Goal: Navigation & Orientation: Find specific page/section

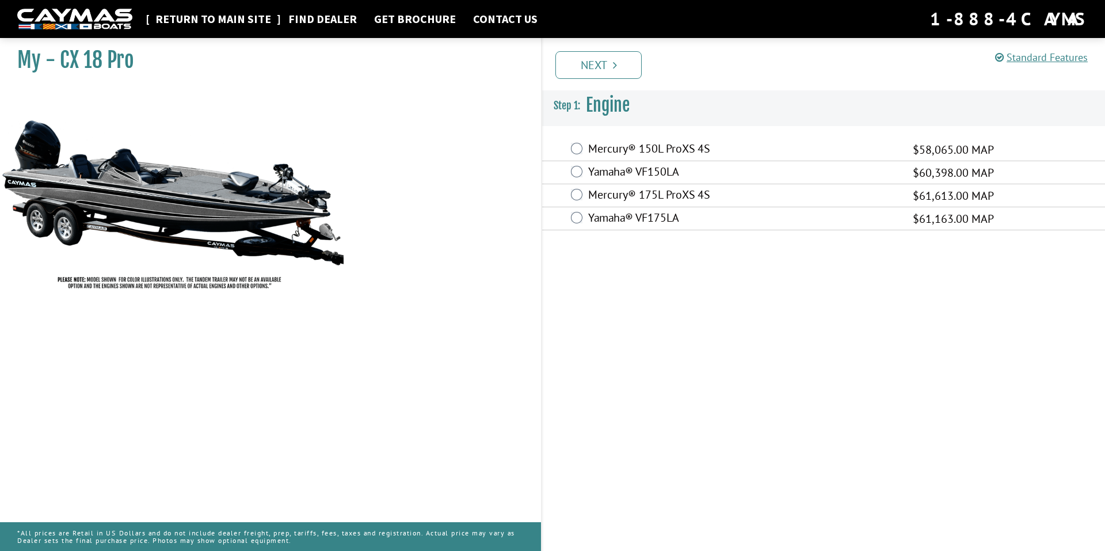
click at [230, 17] on link "Return to main site" at bounding box center [213, 19] width 127 height 15
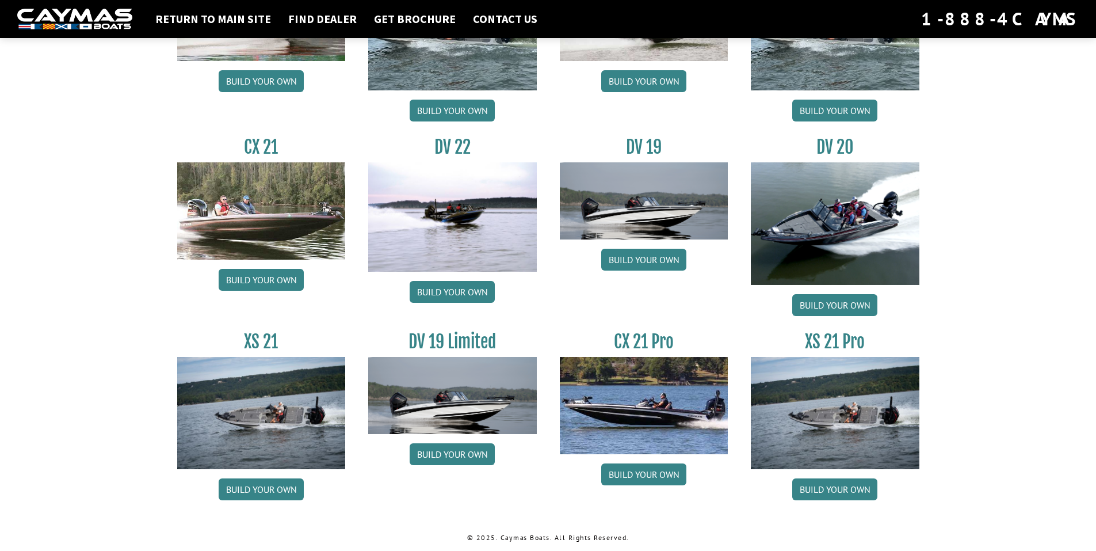
scroll to position [1279, 0]
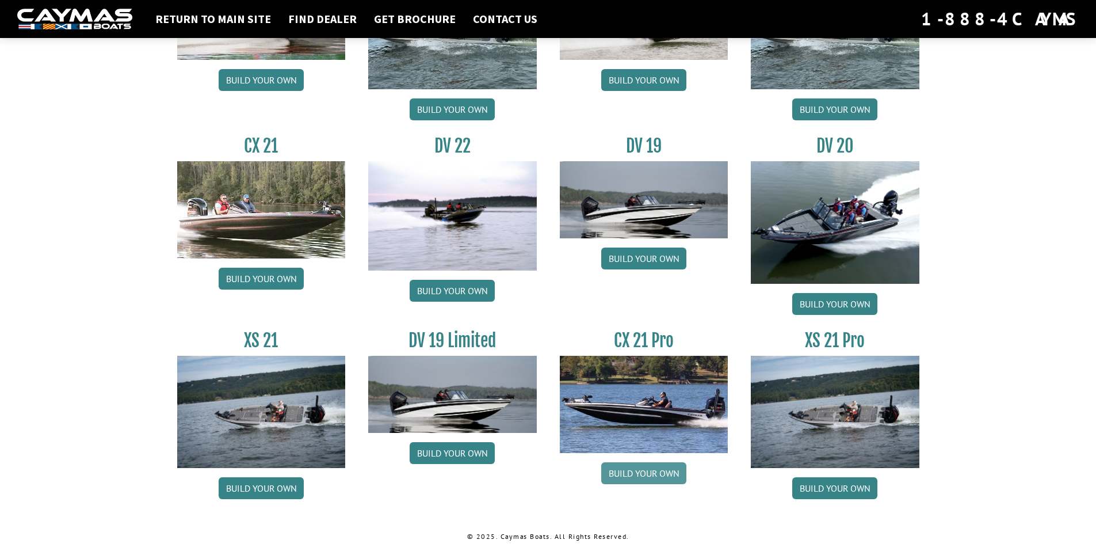
click at [645, 473] on link "Build your own" at bounding box center [643, 473] width 85 height 22
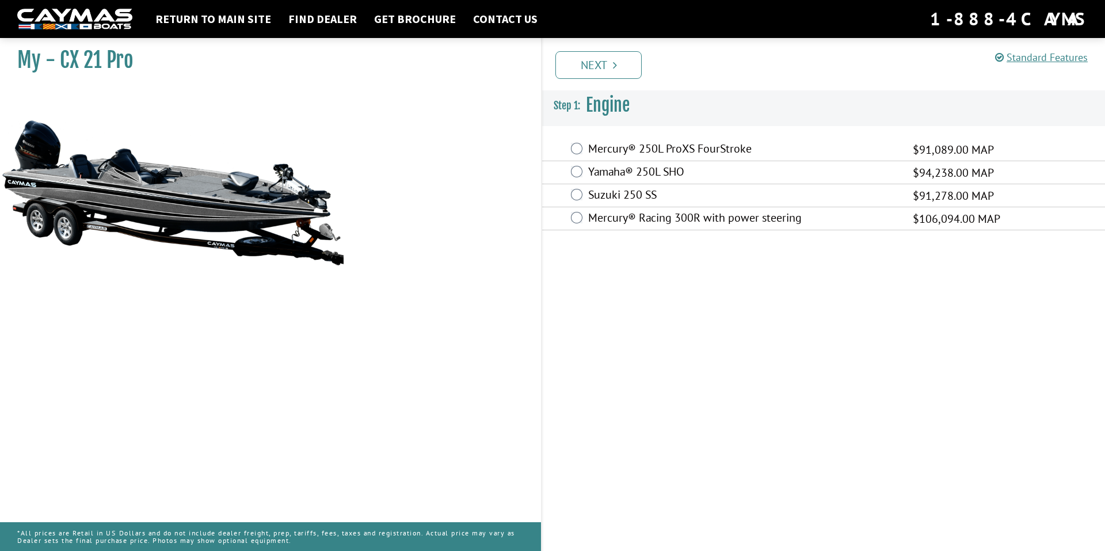
click at [639, 217] on label "Mercury® Racing 300R with power steering" at bounding box center [743, 219] width 310 height 17
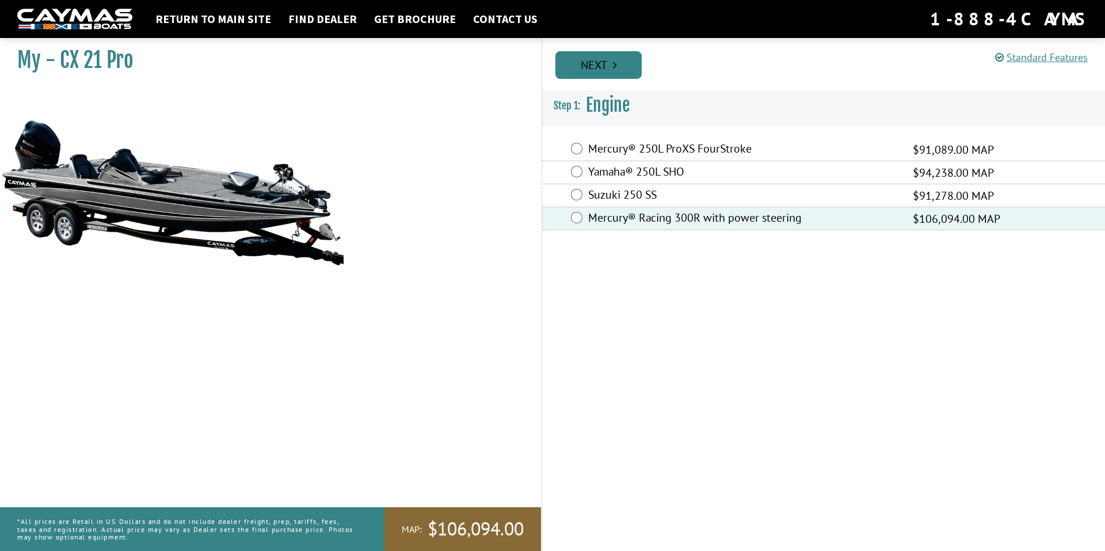
click at [589, 70] on link "Next" at bounding box center [598, 65] width 86 height 28
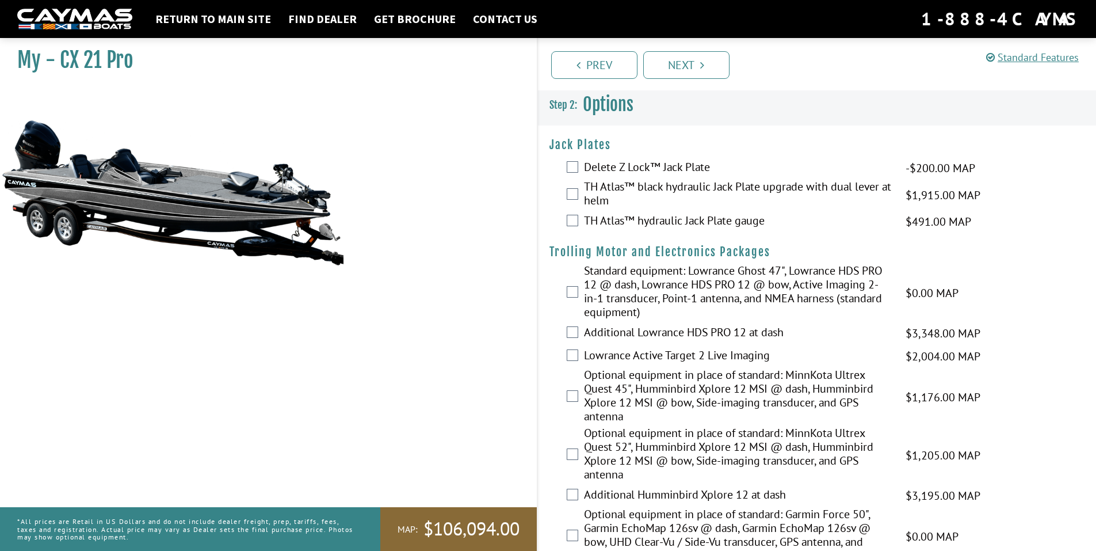
click at [649, 187] on label "TH Atlas™ black hydraulic Jack Plate upgrade with dual lever at helm" at bounding box center [737, 195] width 307 height 31
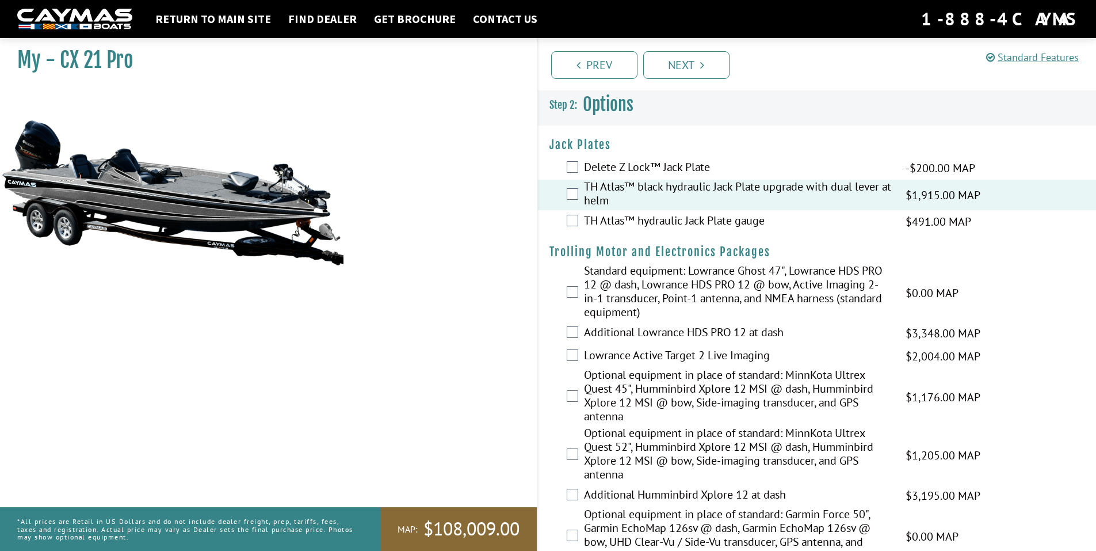
click at [656, 219] on label "TH Atlas™ hydraulic Jack Plate gauge" at bounding box center [737, 222] width 307 height 17
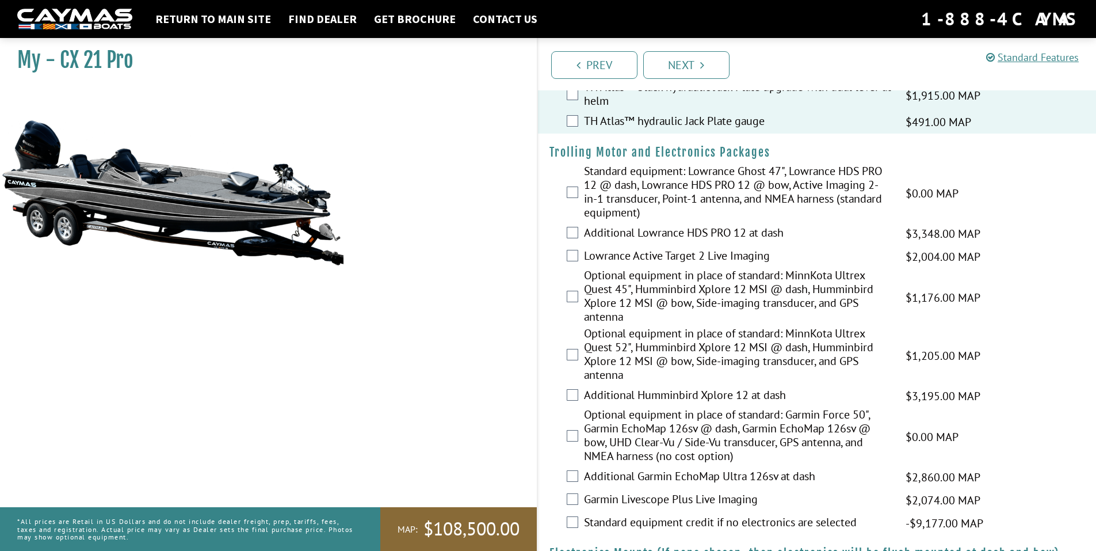
scroll to position [115, 0]
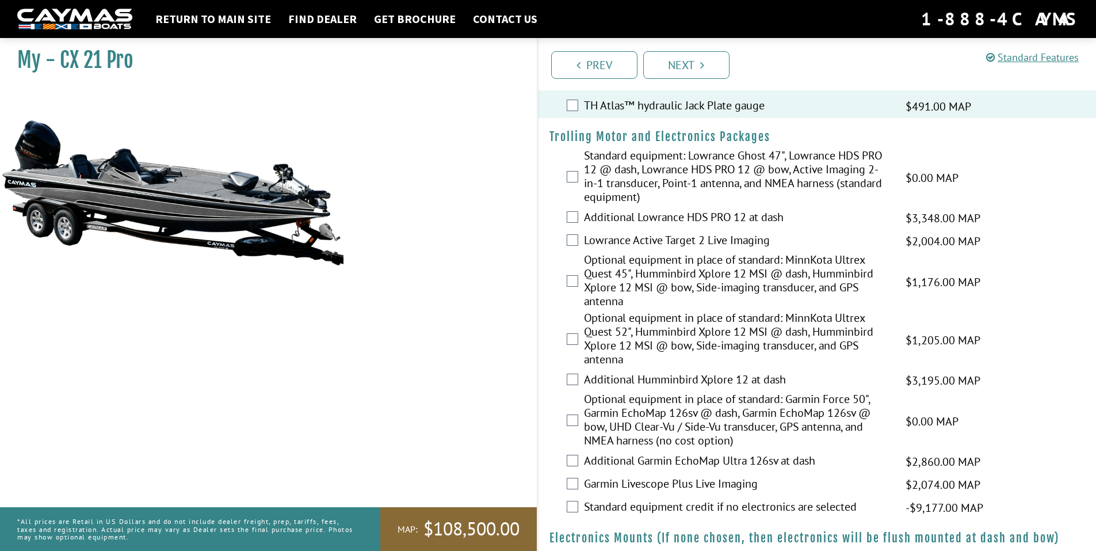
click at [652, 187] on label "Standard equipment: Lowrance Ghost 47", Lowrance HDS PRO 12 @ dash, Lowrance HD…" at bounding box center [737, 177] width 307 height 58
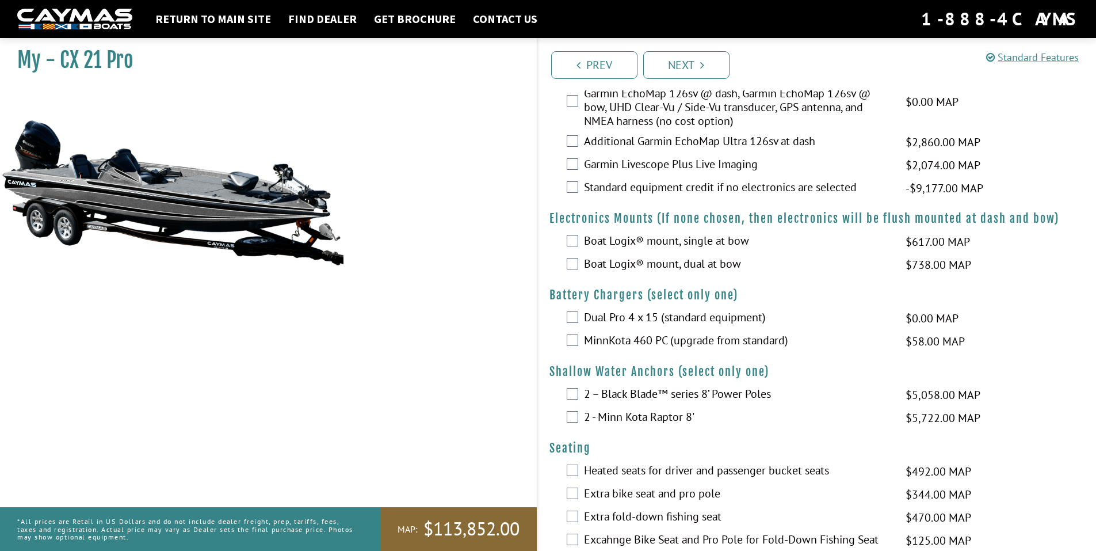
scroll to position [460, 0]
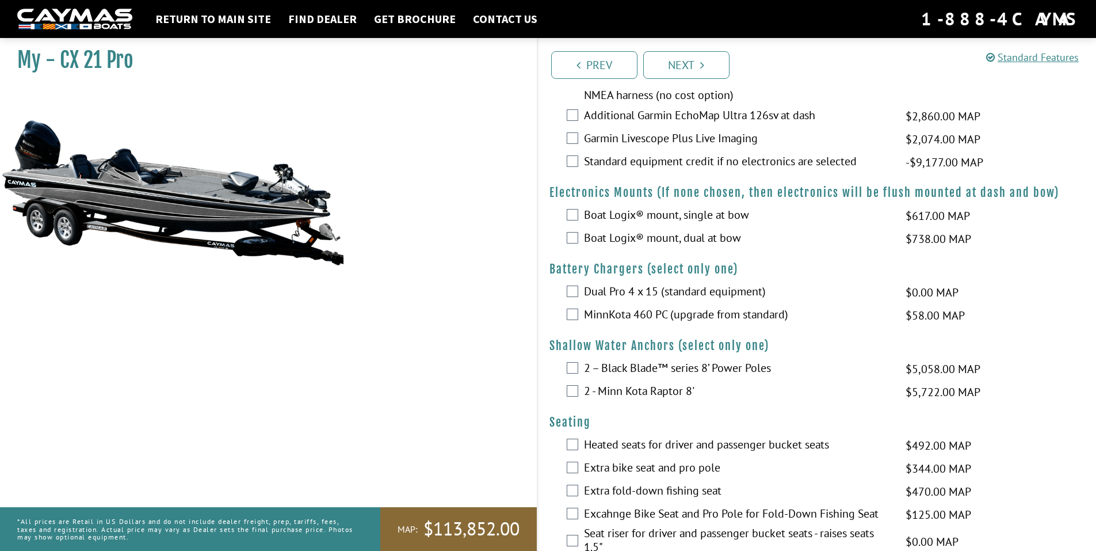
click at [604, 286] on label "Dual Pro 4 x 15 (standard equipment)" at bounding box center [737, 292] width 307 height 17
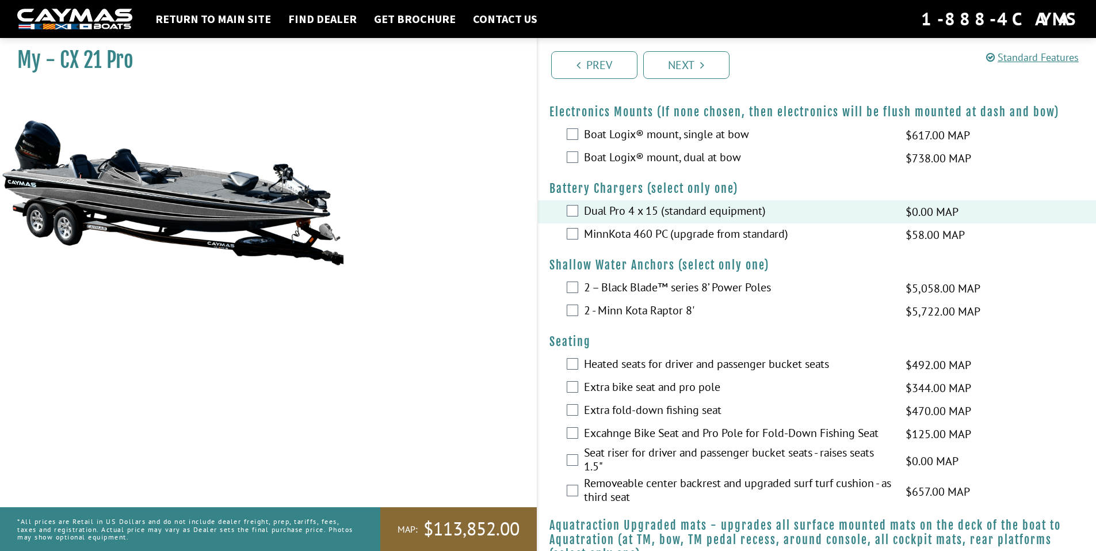
scroll to position [576, 0]
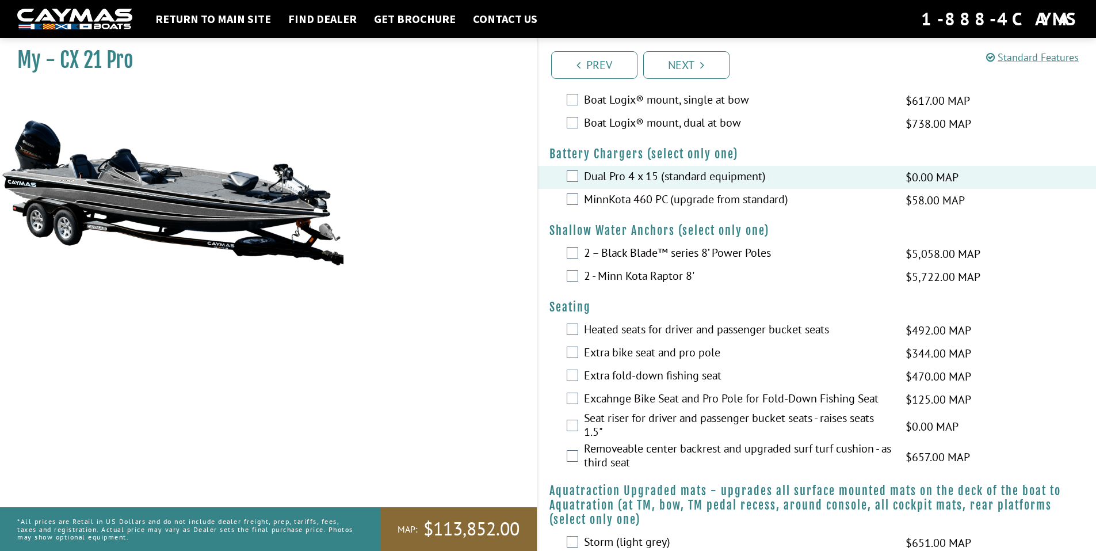
click at [608, 256] on label "2 – Black Blade™ series 8’ Power Poles" at bounding box center [737, 254] width 307 height 17
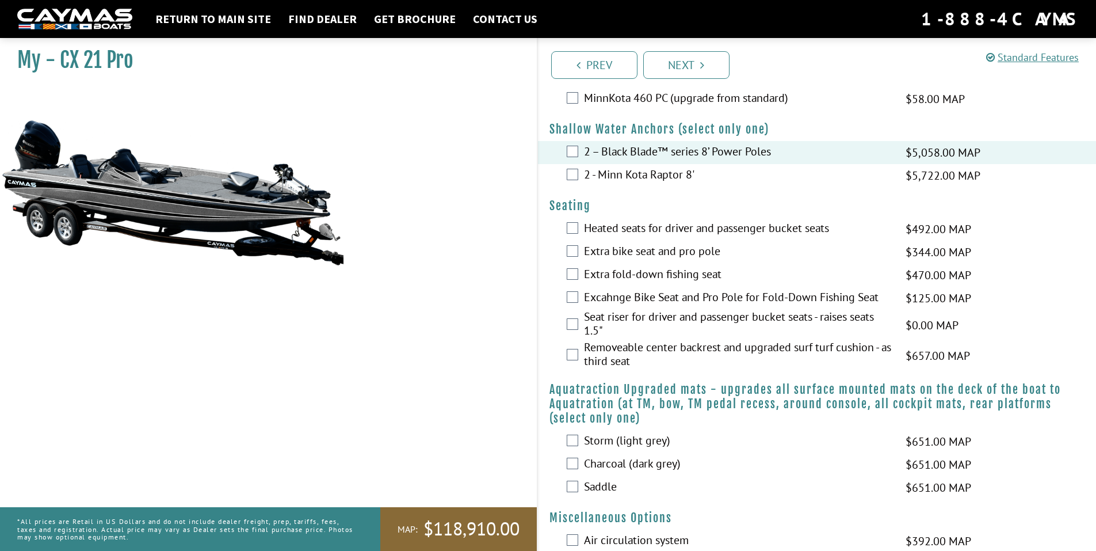
scroll to position [691, 0]
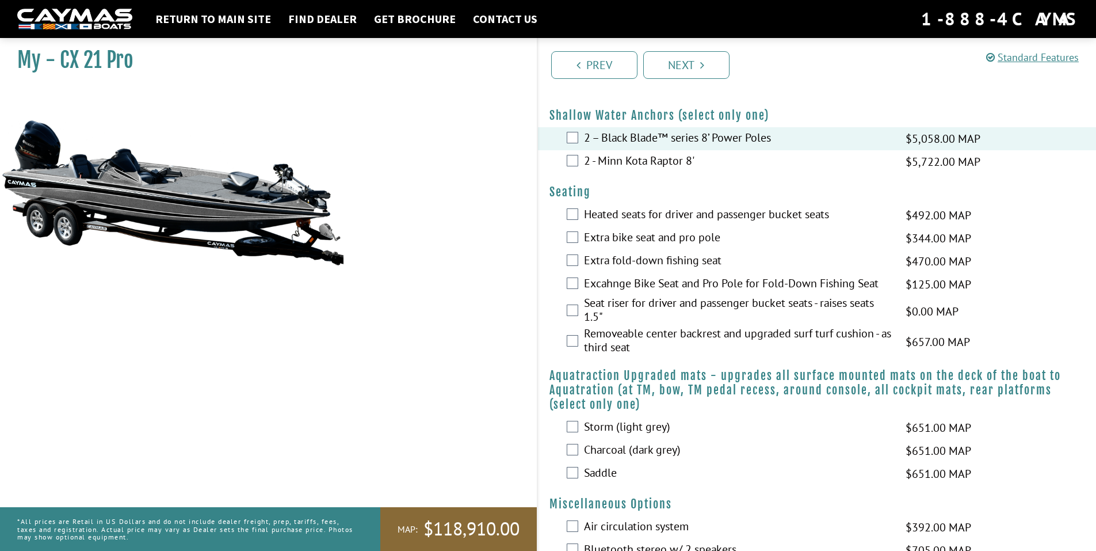
click at [625, 283] on label "Excahnge Bike Seat and Pro Pole for Fold-Down Fishing Seat" at bounding box center [737, 284] width 307 height 17
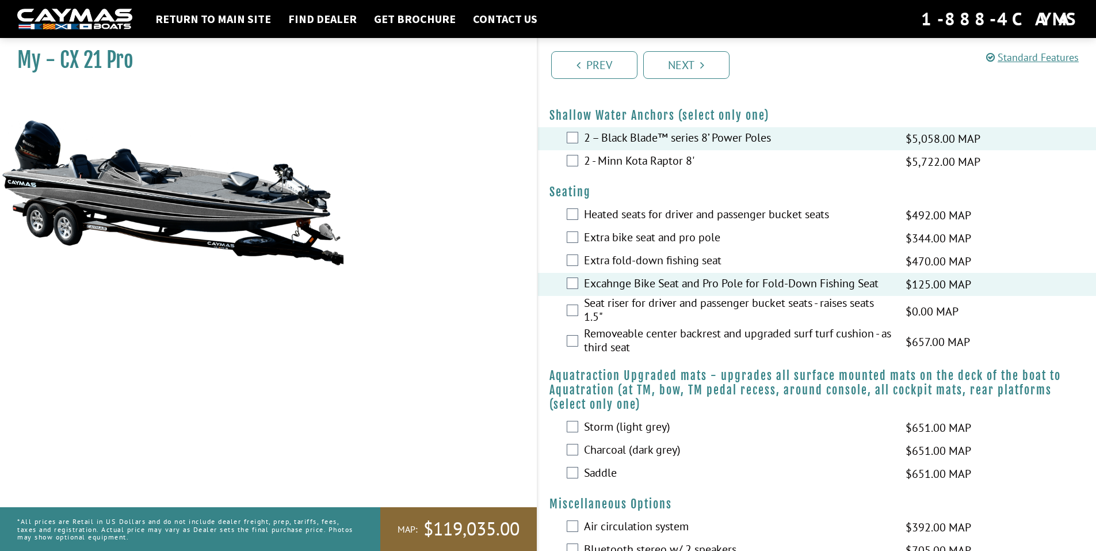
click at [620, 303] on label "Seat riser for driver and passenger bucket seats - raises seats 1.5"" at bounding box center [737, 311] width 307 height 31
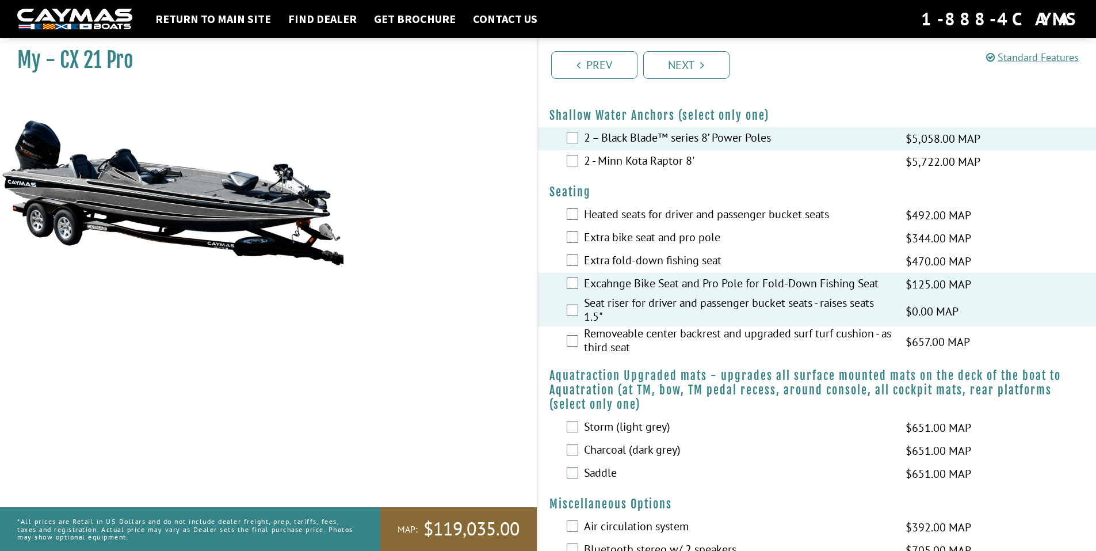
click at [626, 336] on label "Removeable center backrest and upgraded surf turf cushion - as third seat" at bounding box center [737, 341] width 307 height 31
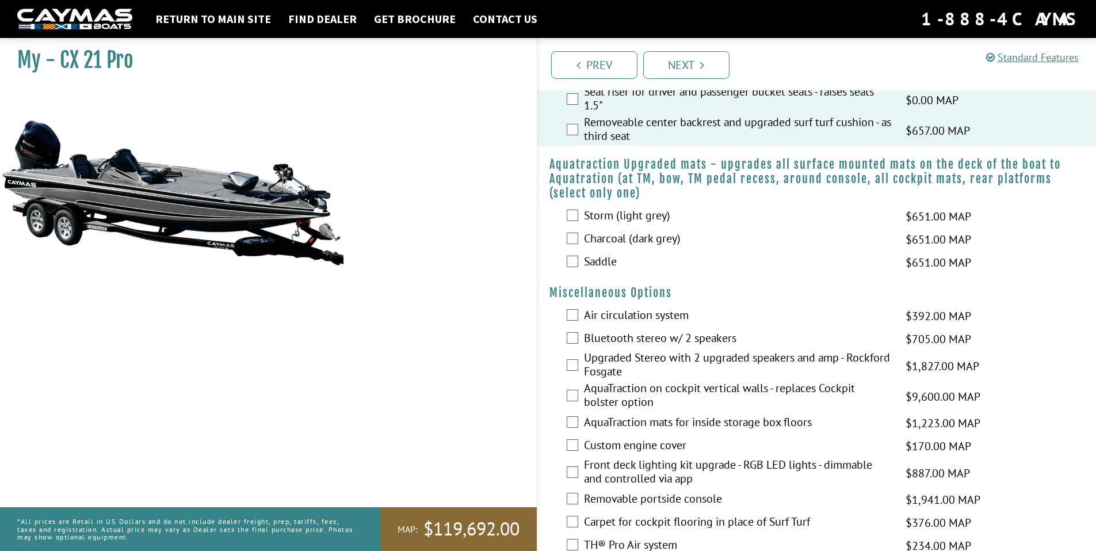
scroll to position [978, 0]
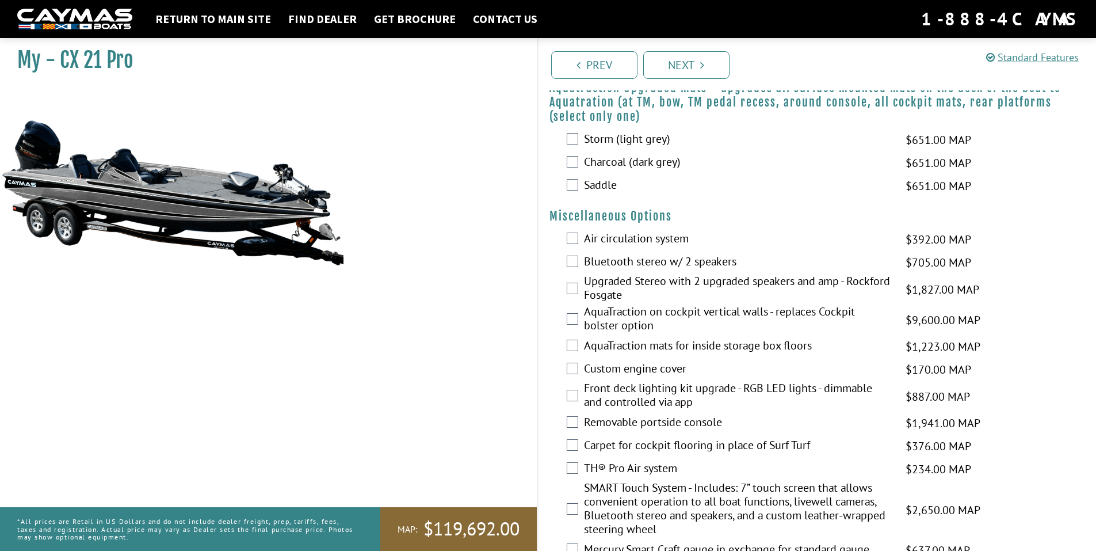
click at [623, 238] on label "Air circulation system" at bounding box center [737, 239] width 307 height 17
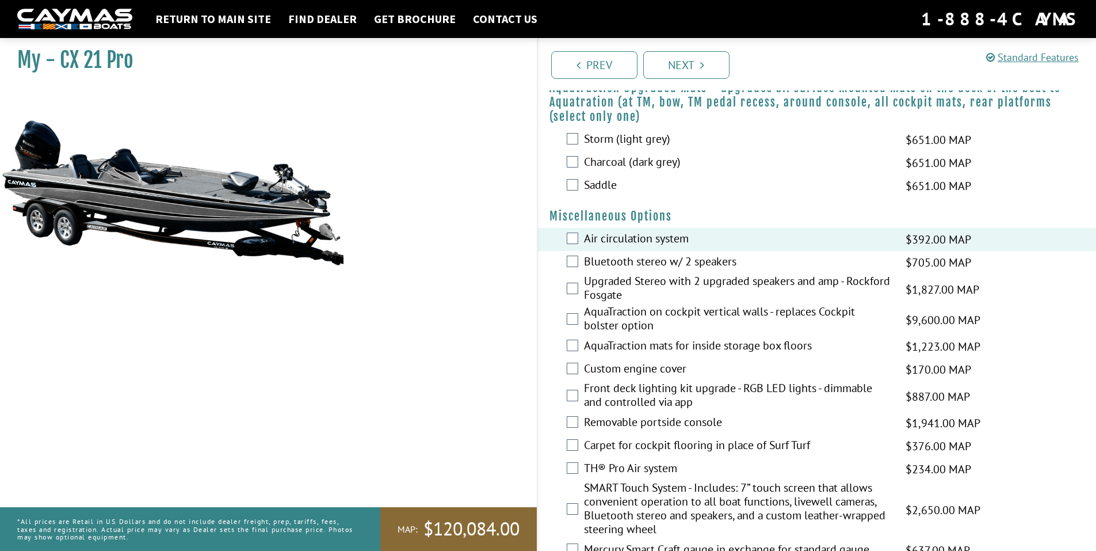
click at [643, 261] on label "Bluetooth stereo w/ 2 speakers" at bounding box center [737, 262] width 307 height 17
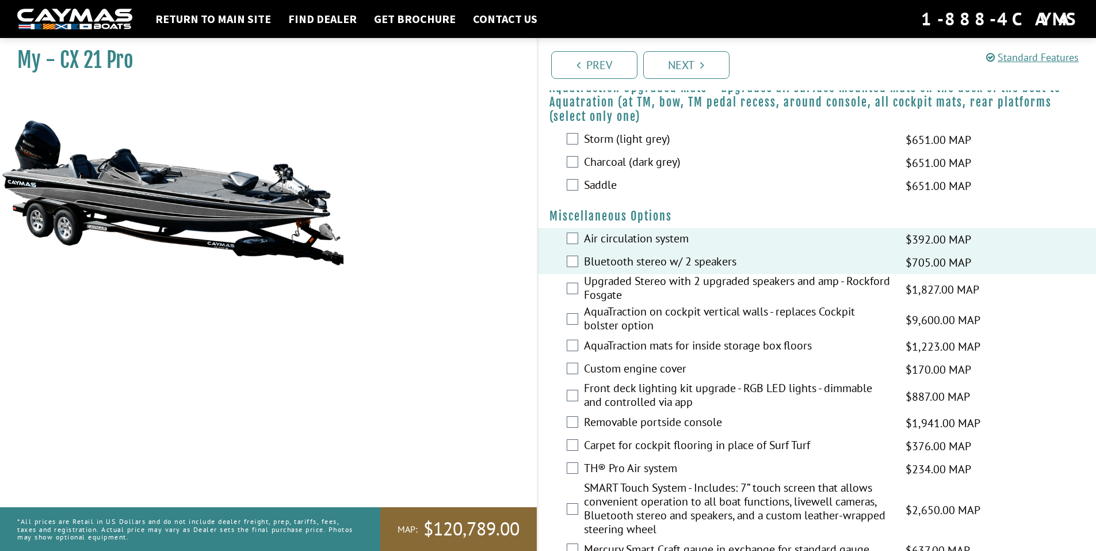
click at [634, 390] on label "Front deck lighting kit upgrade - RGB LED lights - dimmable and controlled via …" at bounding box center [737, 396] width 307 height 31
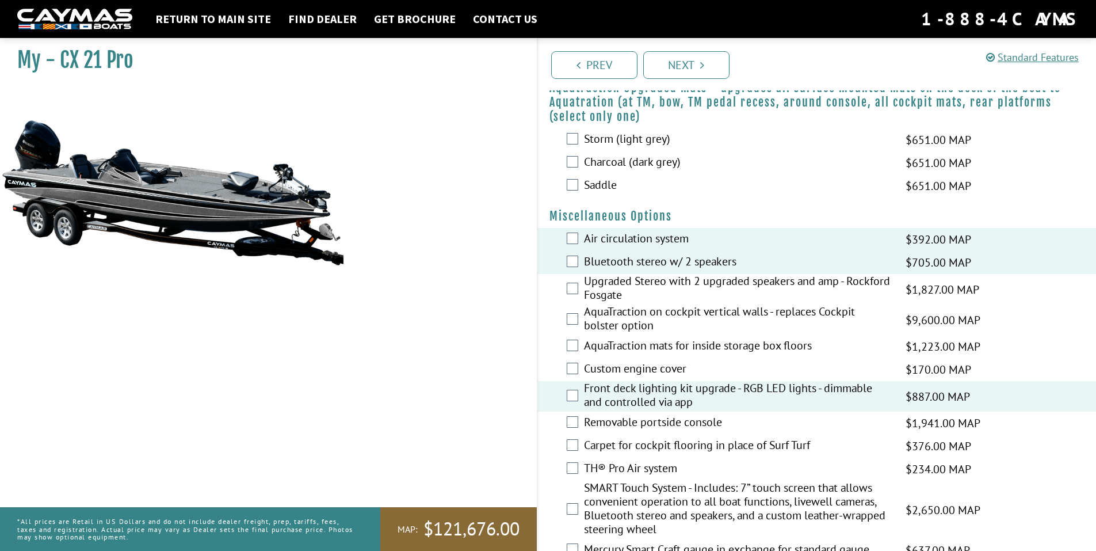
click at [626, 422] on label "Removable portside console" at bounding box center [737, 423] width 307 height 17
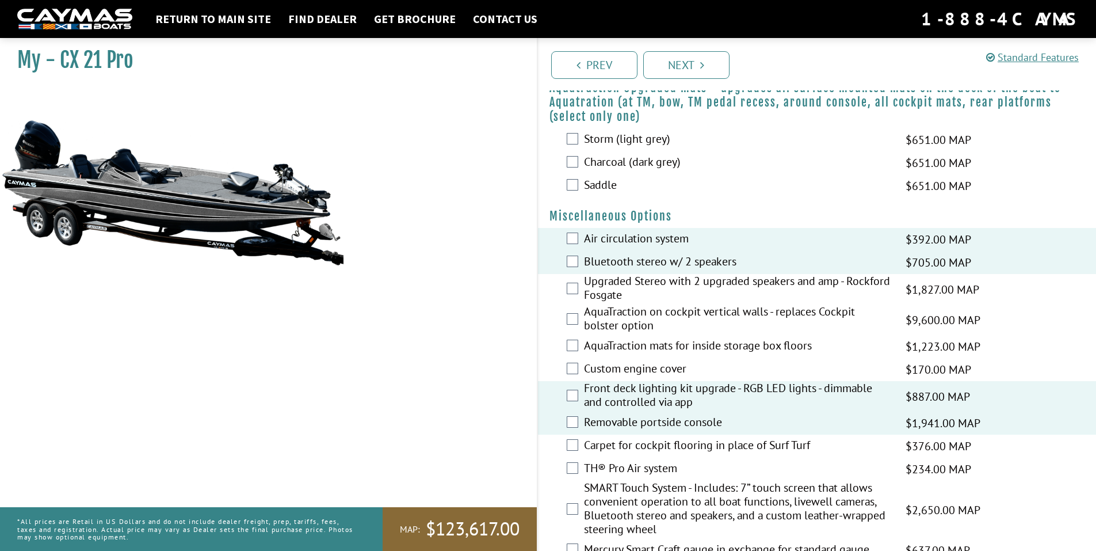
click at [636, 468] on label "TH® Pro Air system" at bounding box center [737, 469] width 307 height 17
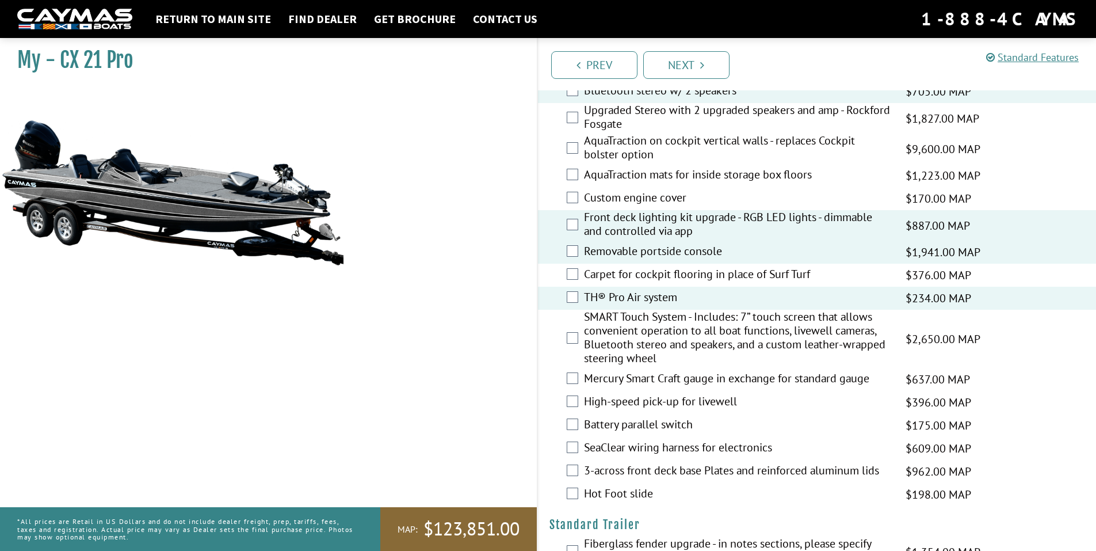
scroll to position [1151, 0]
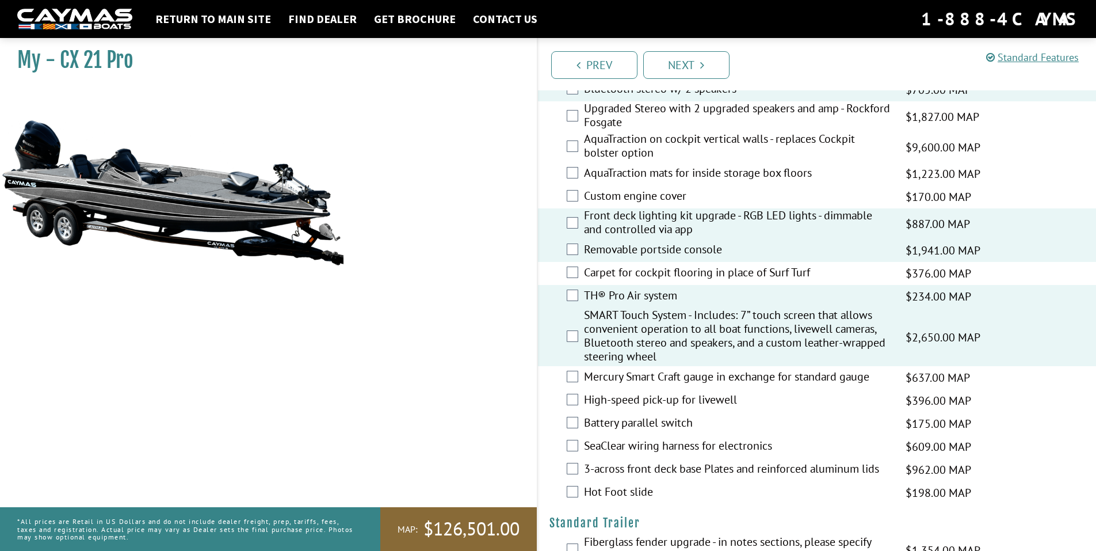
click at [650, 398] on label "High-speed pick-up for livewell" at bounding box center [737, 401] width 307 height 17
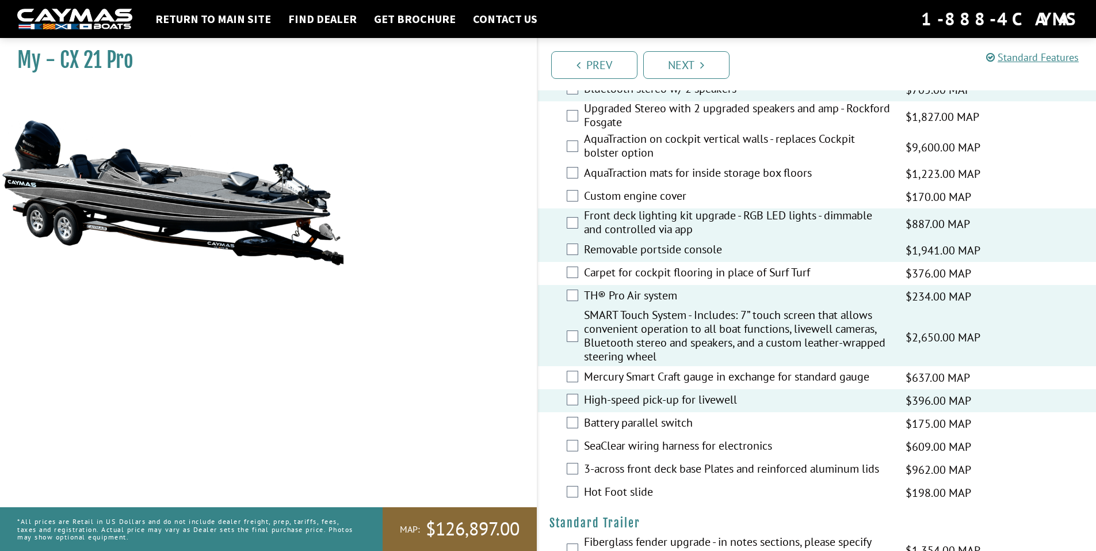
click at [650, 422] on label "Battery parallel switch" at bounding box center [737, 424] width 307 height 17
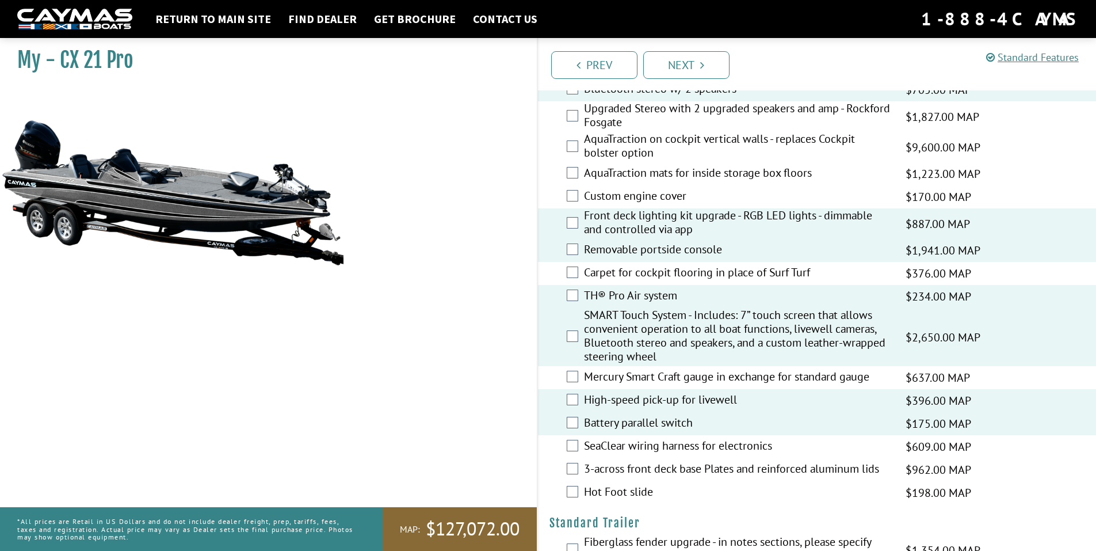
click at [652, 445] on label "SeaClear wiring harness for electronics" at bounding box center [737, 447] width 307 height 17
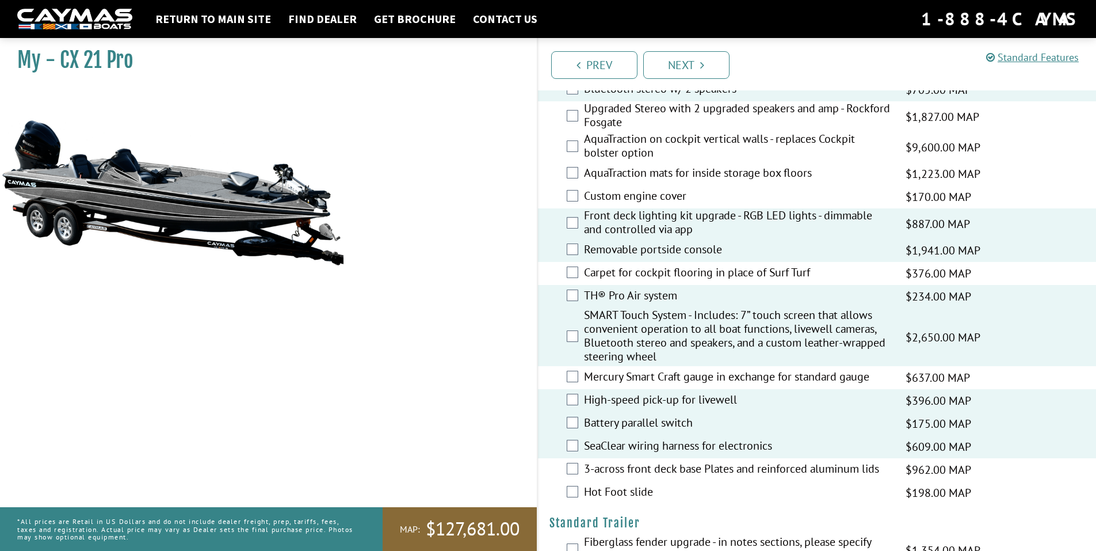
click at [643, 470] on label "3-across front deck base Plates and reinforced aluminum lids" at bounding box center [737, 470] width 307 height 17
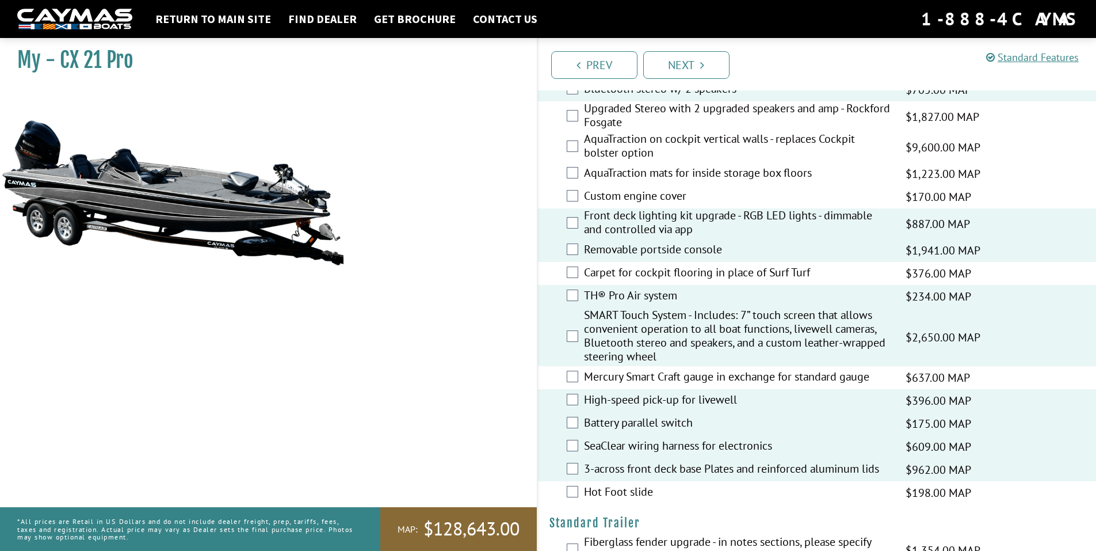
click at [605, 493] on label "Hot Foot slide" at bounding box center [737, 493] width 307 height 17
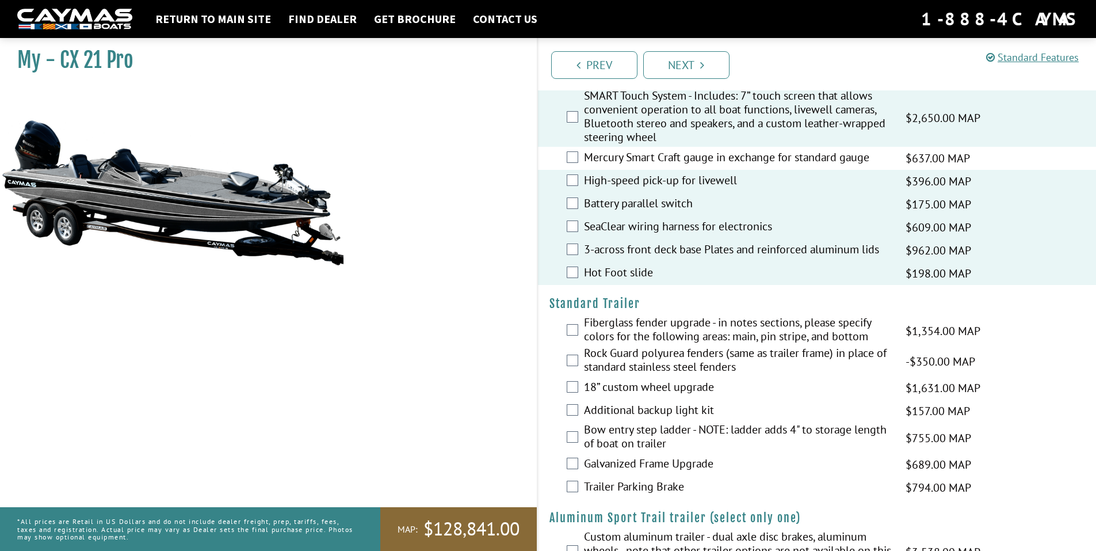
scroll to position [1381, 0]
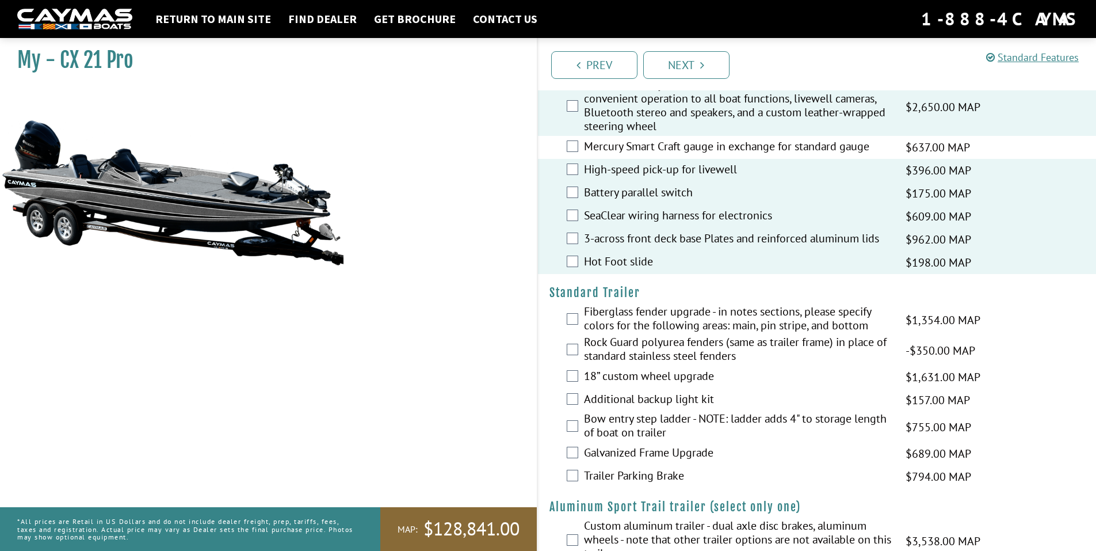
click at [638, 324] on label "Fiberglass fender upgrade - in notes sections, please specify colors for the fo…" at bounding box center [737, 319] width 307 height 31
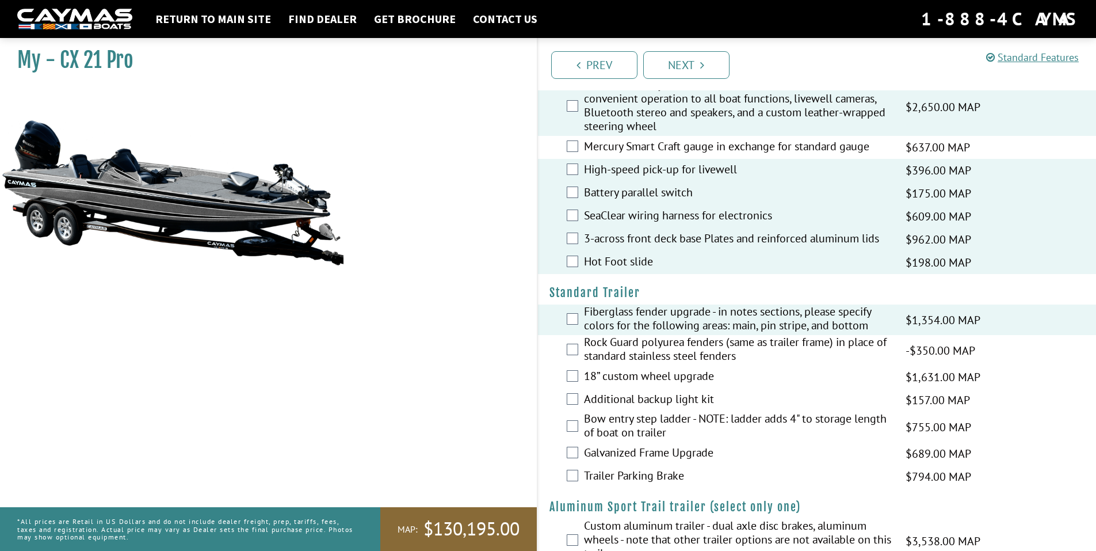
scroll to position [1415, 0]
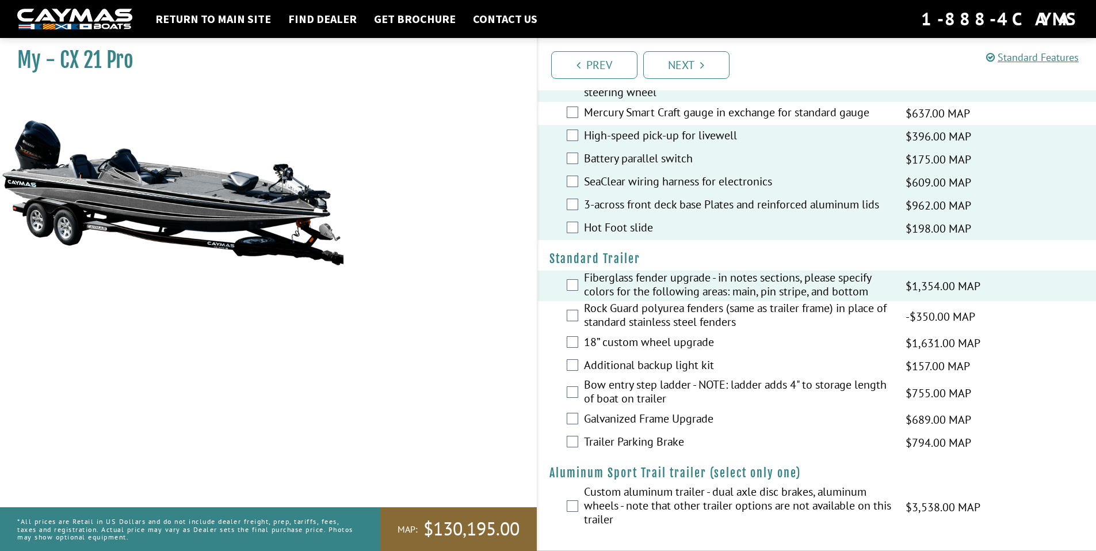
click at [654, 383] on label "Bow entry step ladder - NOTE: ladder adds 4" to storage length of boat on trail…" at bounding box center [737, 393] width 307 height 31
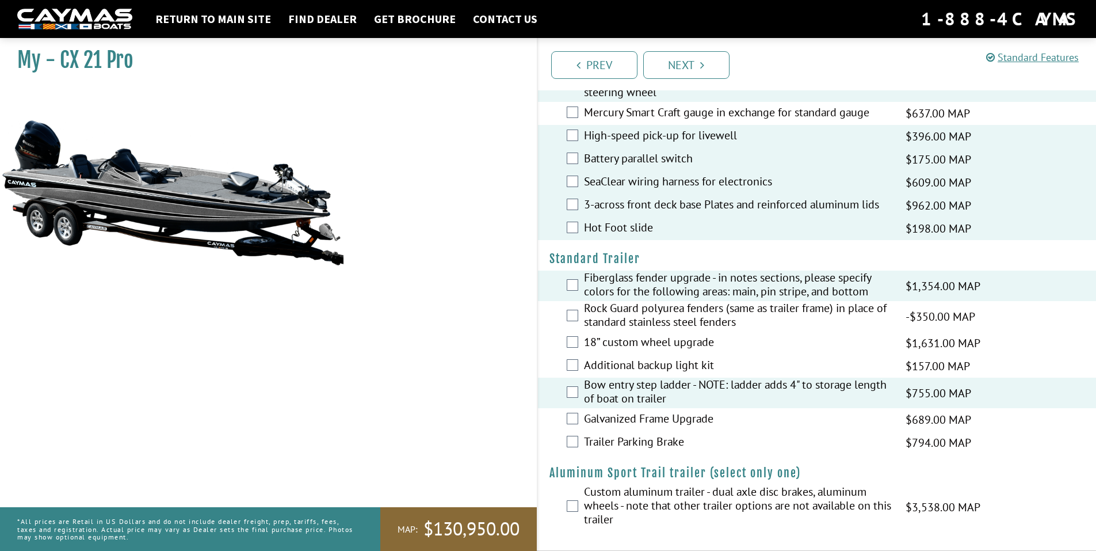
click at [635, 443] on label "Trailer Parking Brake" at bounding box center [737, 443] width 307 height 17
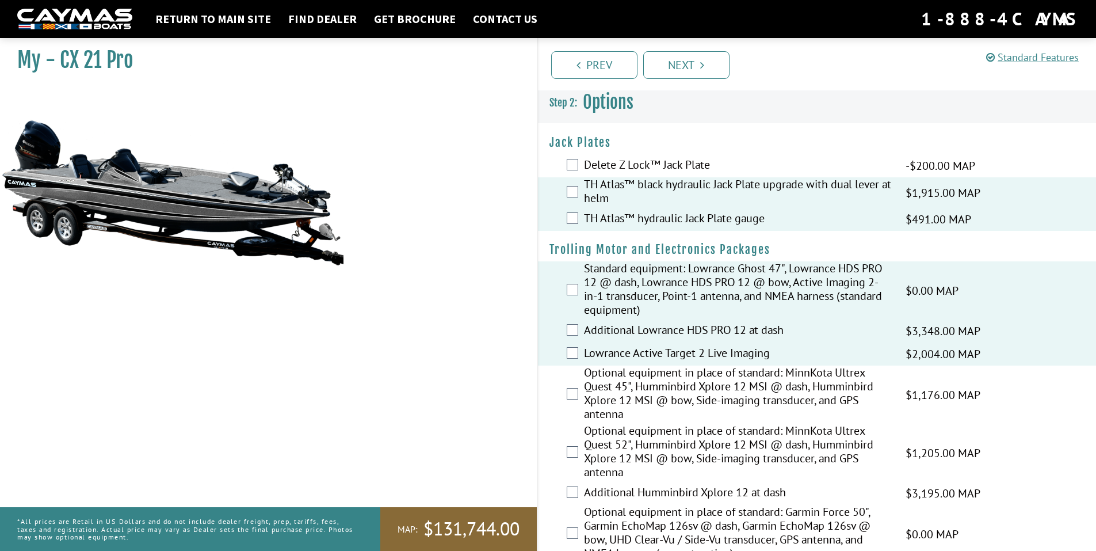
scroll to position [0, 0]
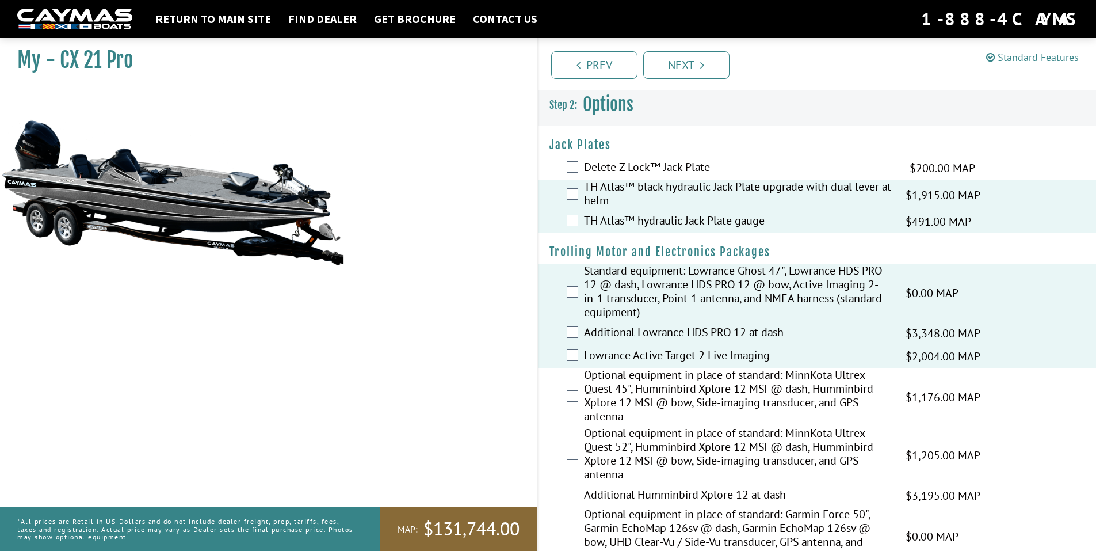
click at [625, 333] on label "Additional Lowrance HDS PRO 12 at dash" at bounding box center [737, 333] width 307 height 17
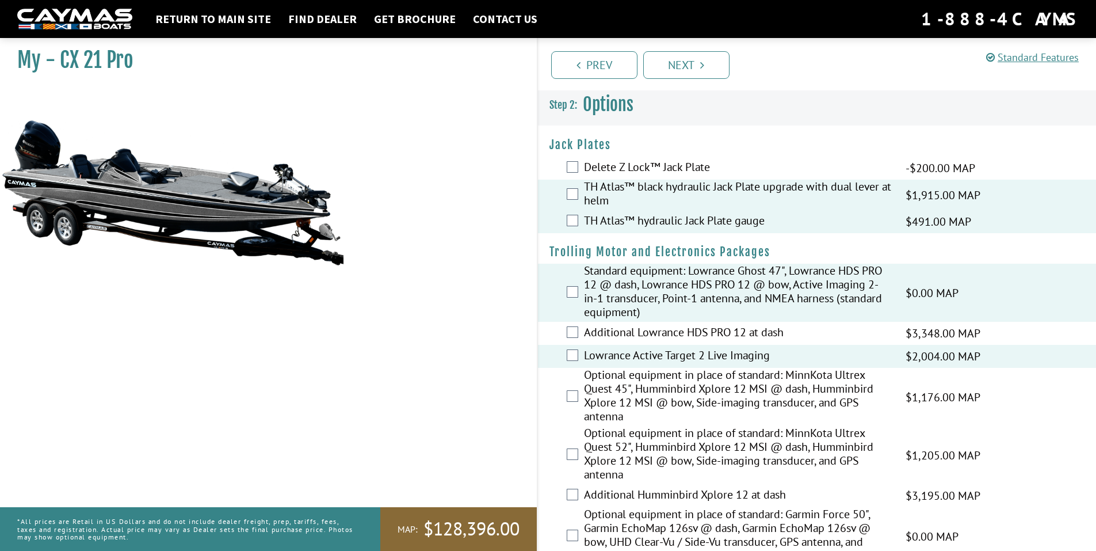
click at [623, 357] on label "Lowrance Active Target 2 Live Imaging" at bounding box center [737, 356] width 307 height 17
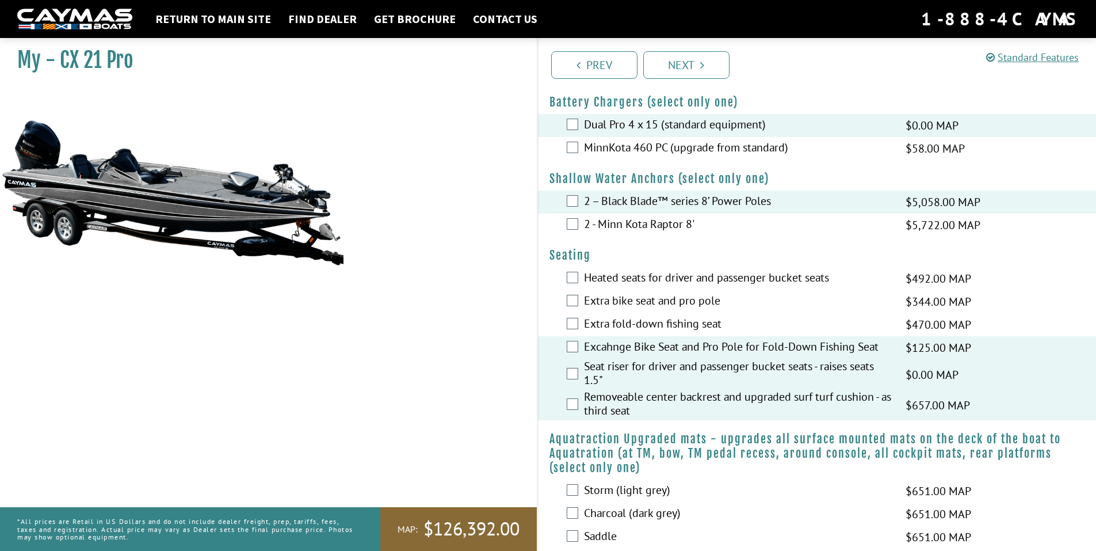
scroll to position [633, 0]
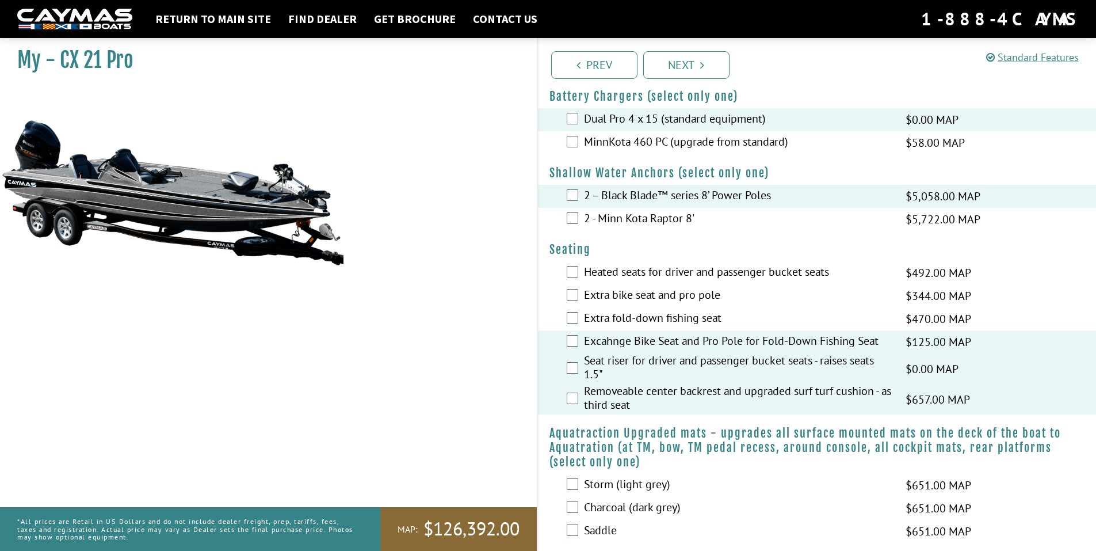
click at [652, 344] on label "Excahnge Bike Seat and Pro Pole for Fold-Down Fishing Seat" at bounding box center [737, 342] width 307 height 17
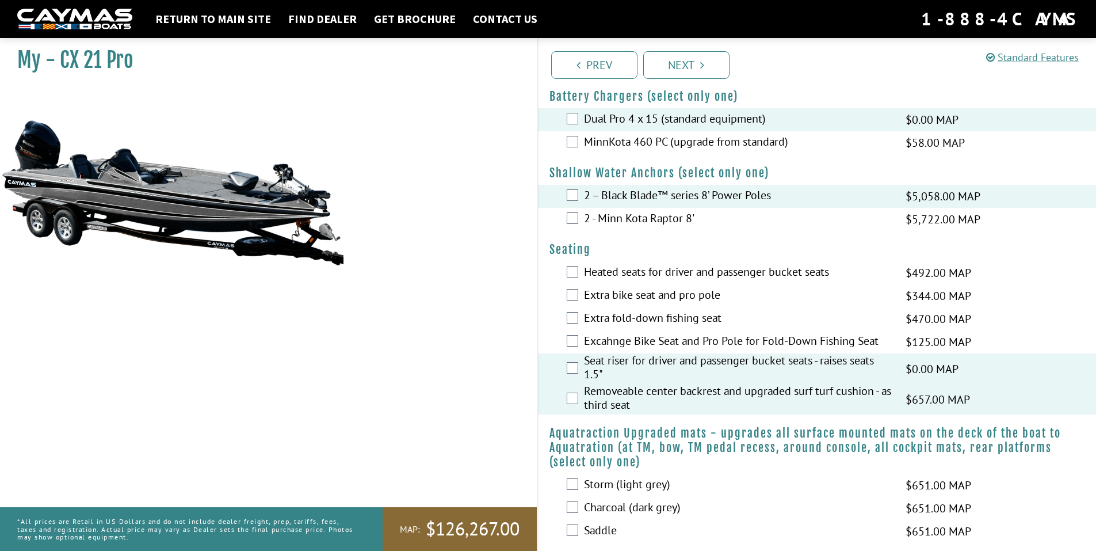
click at [646, 359] on label "Seat riser for driver and passenger bucket seats - raises seats 1.5"" at bounding box center [737, 368] width 307 height 31
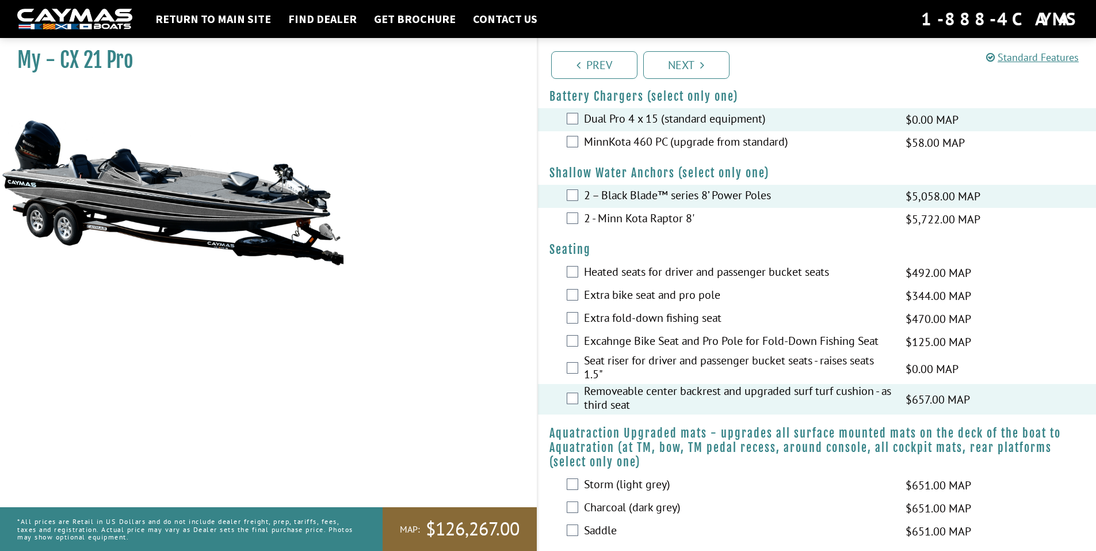
click at [648, 396] on label "Removeable center backrest and upgraded surf turf cushion - as third seat" at bounding box center [737, 399] width 307 height 31
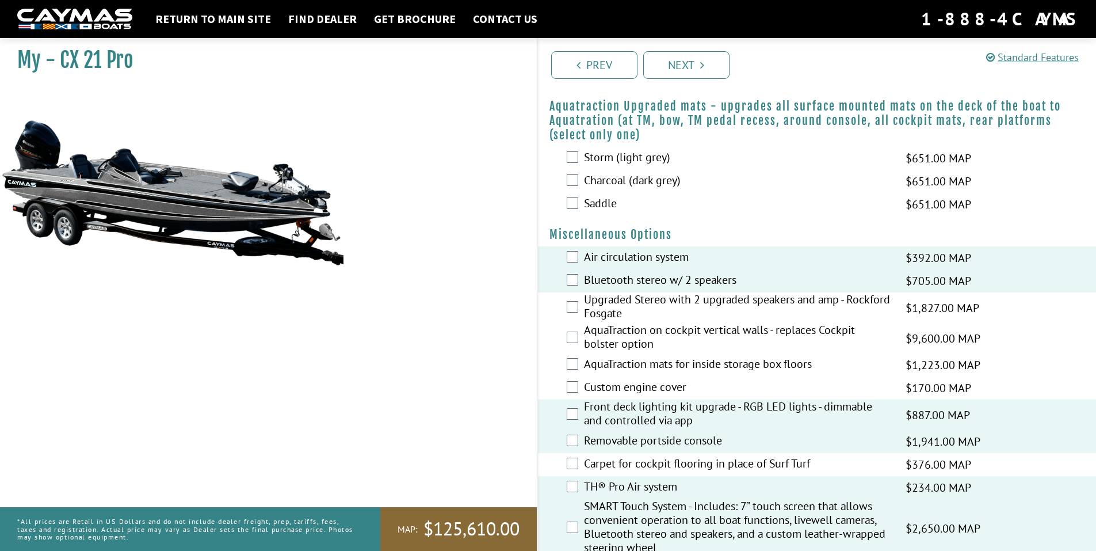
scroll to position [978, 0]
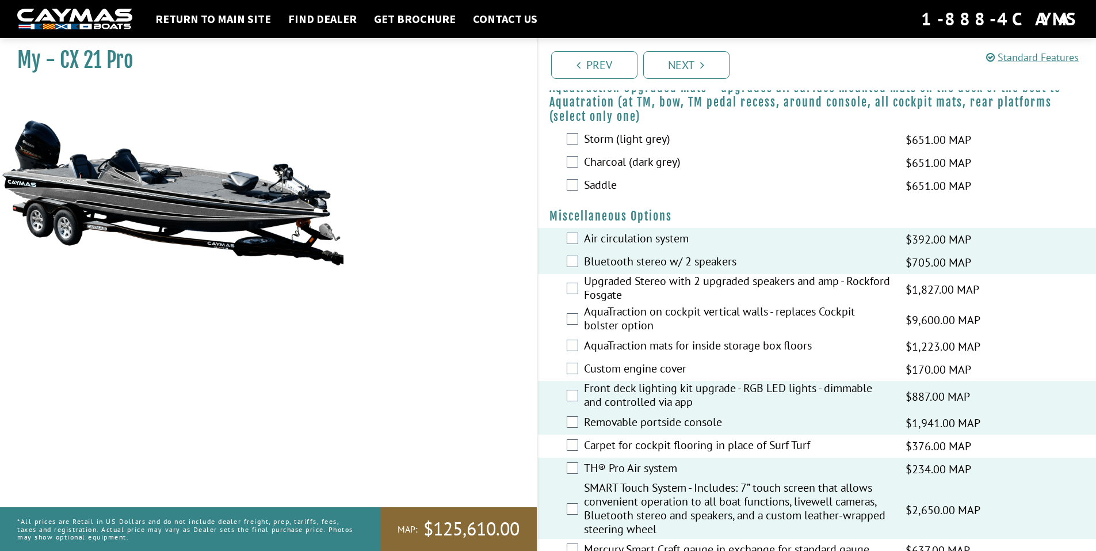
click at [625, 241] on label "Air circulation system" at bounding box center [737, 239] width 307 height 17
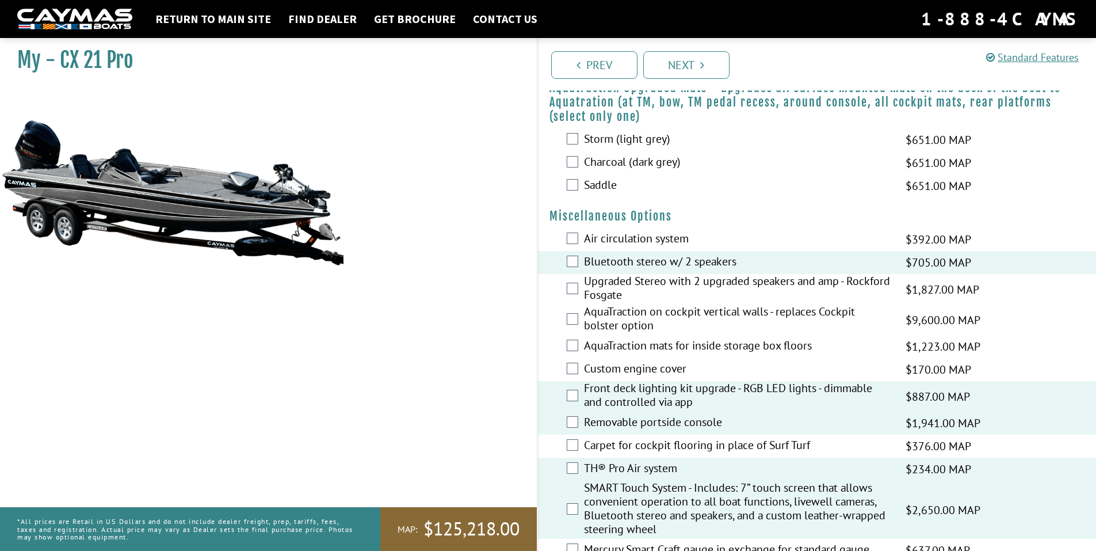
click at [635, 421] on label "Removable portside console" at bounding box center [737, 423] width 307 height 17
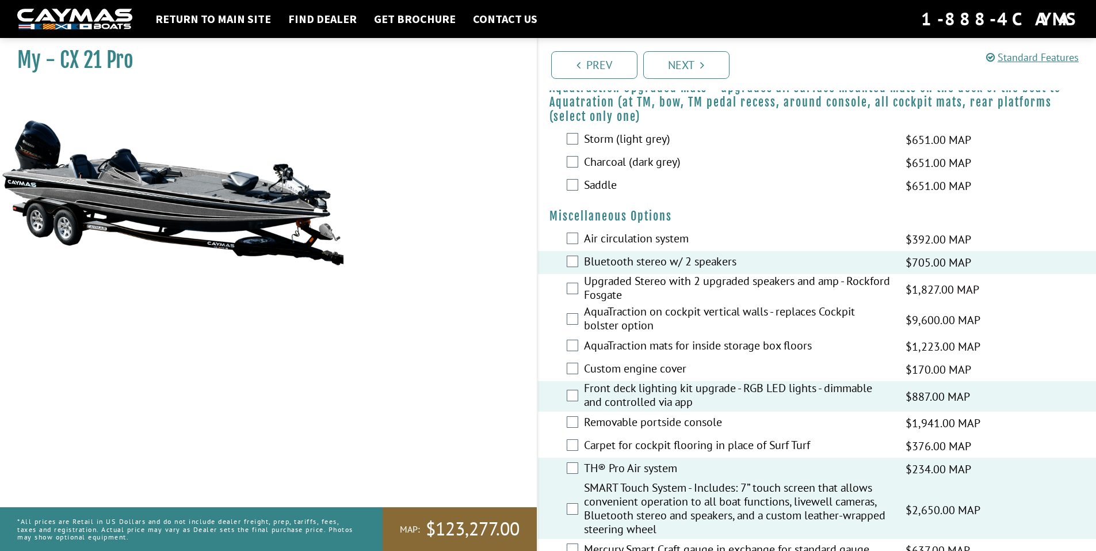
click at [637, 393] on label "Front deck lighting kit upgrade - RGB LED lights - dimmable and controlled via …" at bounding box center [737, 396] width 307 height 31
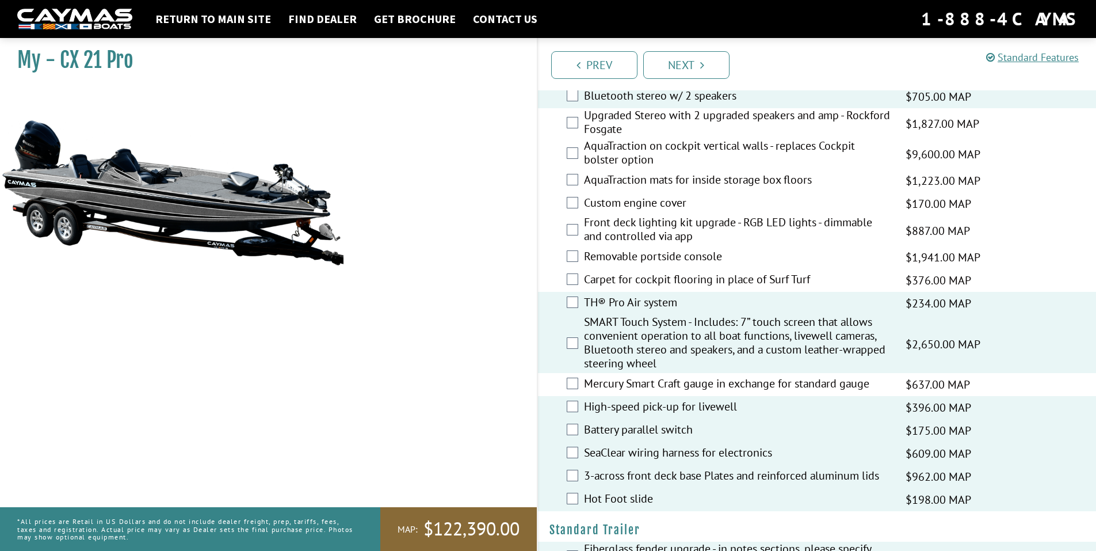
scroll to position [1151, 0]
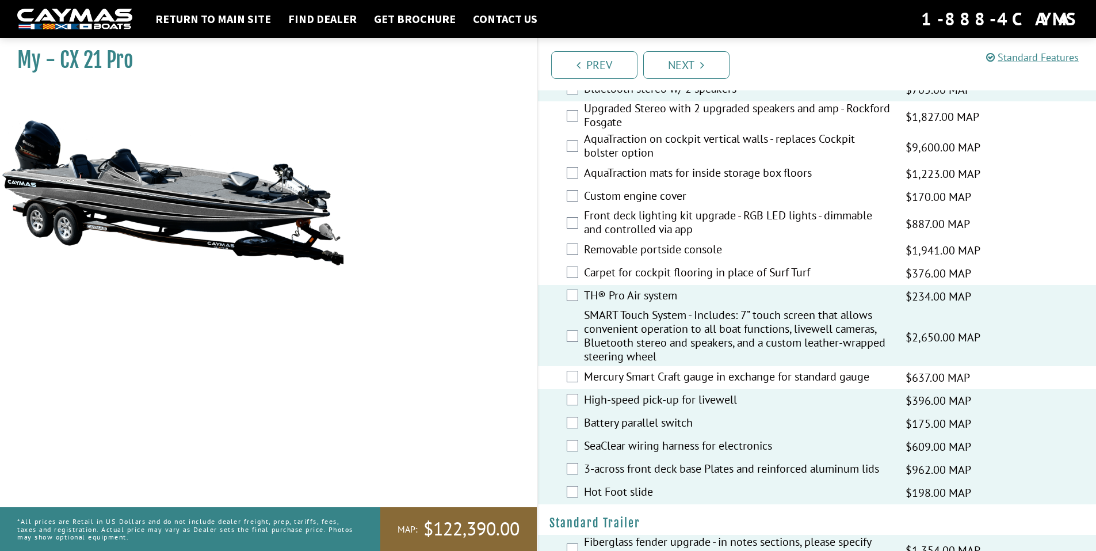
click at [623, 301] on label "TH® Pro Air system" at bounding box center [737, 296] width 307 height 17
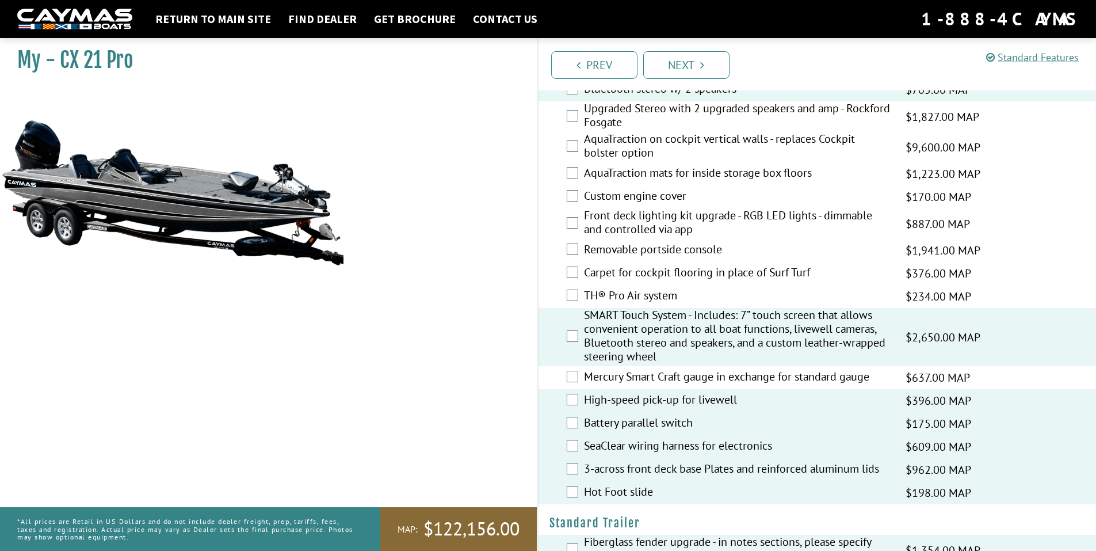
click at [624, 322] on label "SMART Touch System - Includes: 7” touch screen that allows convenient operation…" at bounding box center [737, 337] width 307 height 58
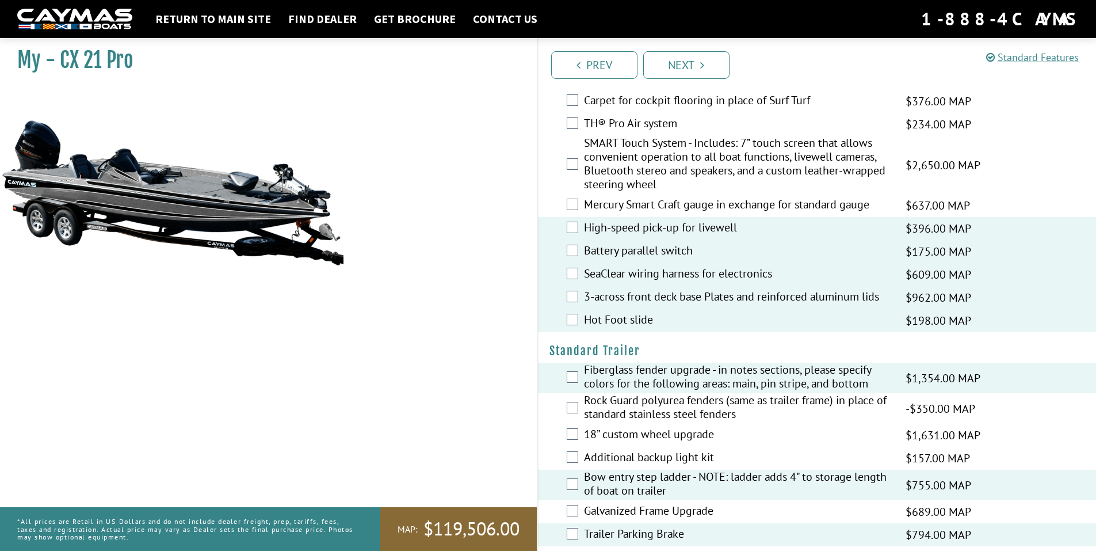
scroll to position [1324, 0]
click at [656, 229] on label "High-speed pick-up for livewell" at bounding box center [737, 228] width 307 height 17
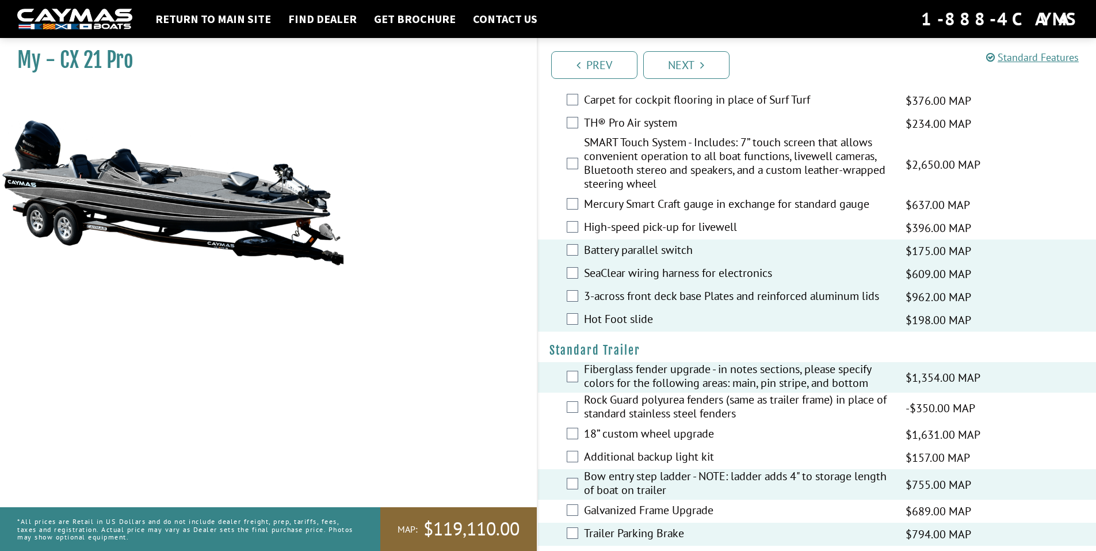
click at [657, 257] on label "Battery parallel switch" at bounding box center [737, 251] width 307 height 17
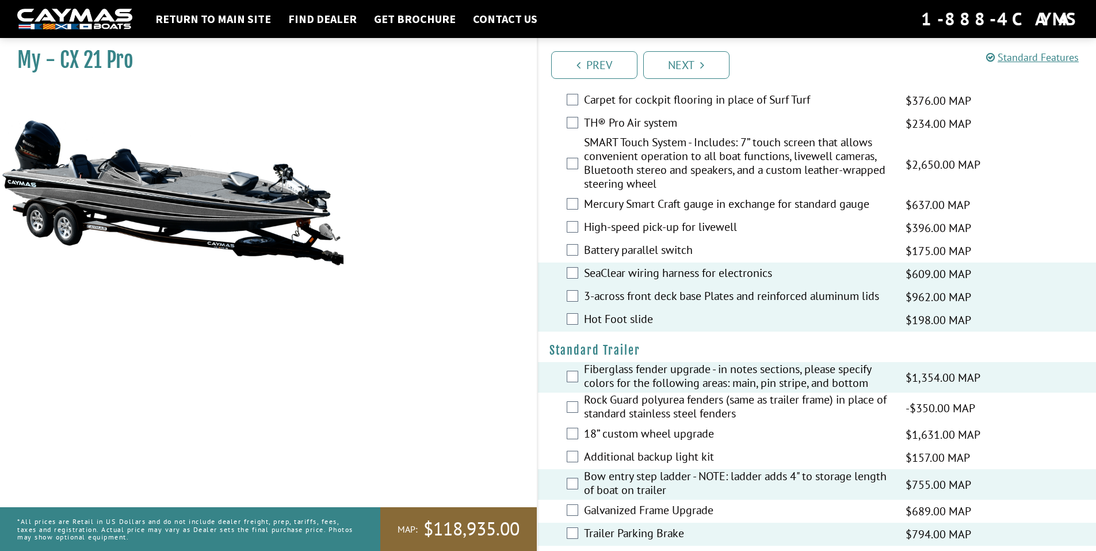
click at [653, 273] on label "SeaClear wiring harness for electronics" at bounding box center [737, 274] width 307 height 17
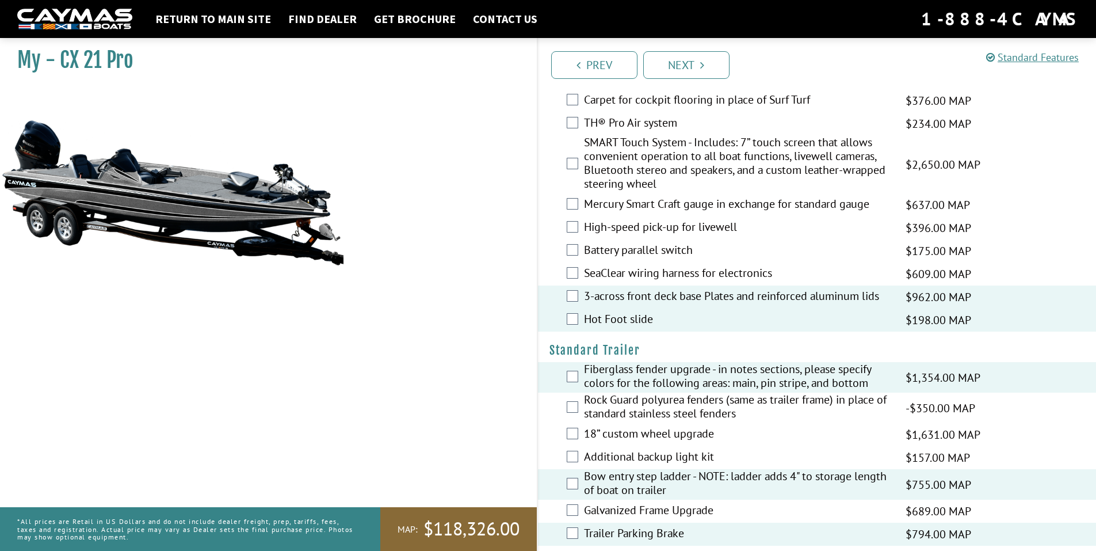
click at [657, 296] on label "3-across front deck base Plates and reinforced aluminum lids" at bounding box center [737, 297] width 307 height 17
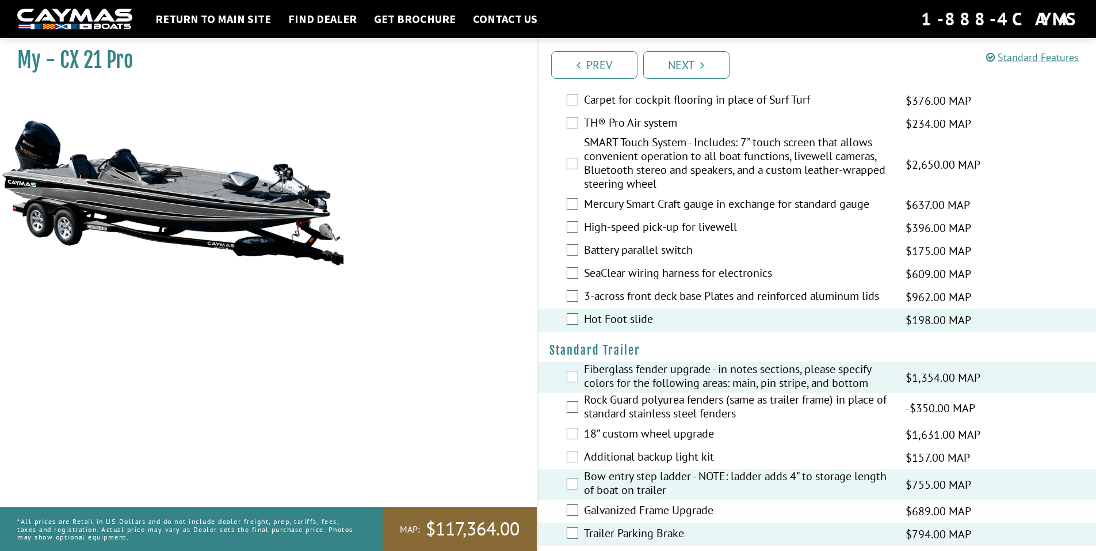
click at [638, 320] on label "Hot Foot slide" at bounding box center [737, 320] width 307 height 17
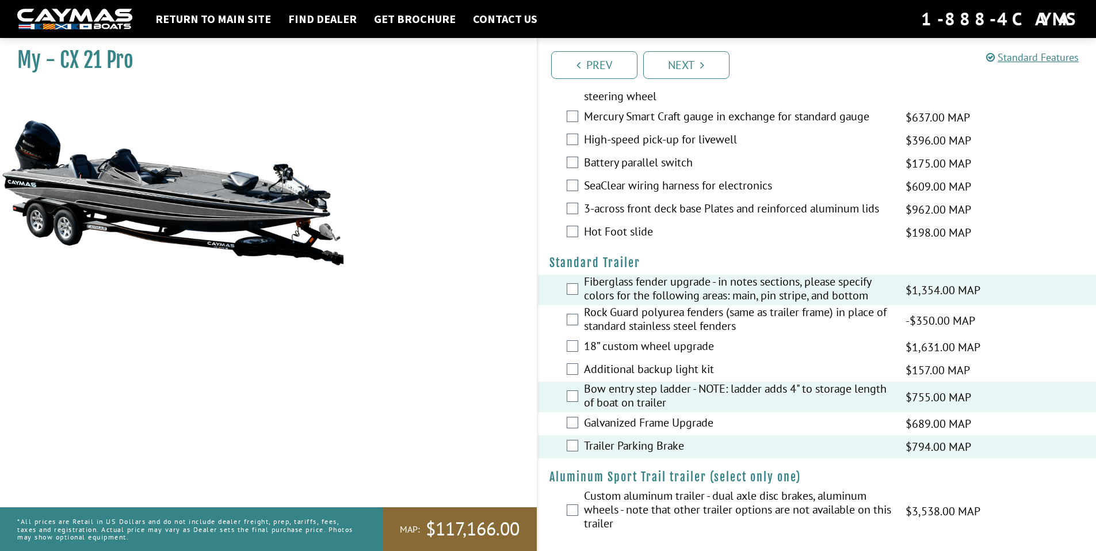
scroll to position [1415, 0]
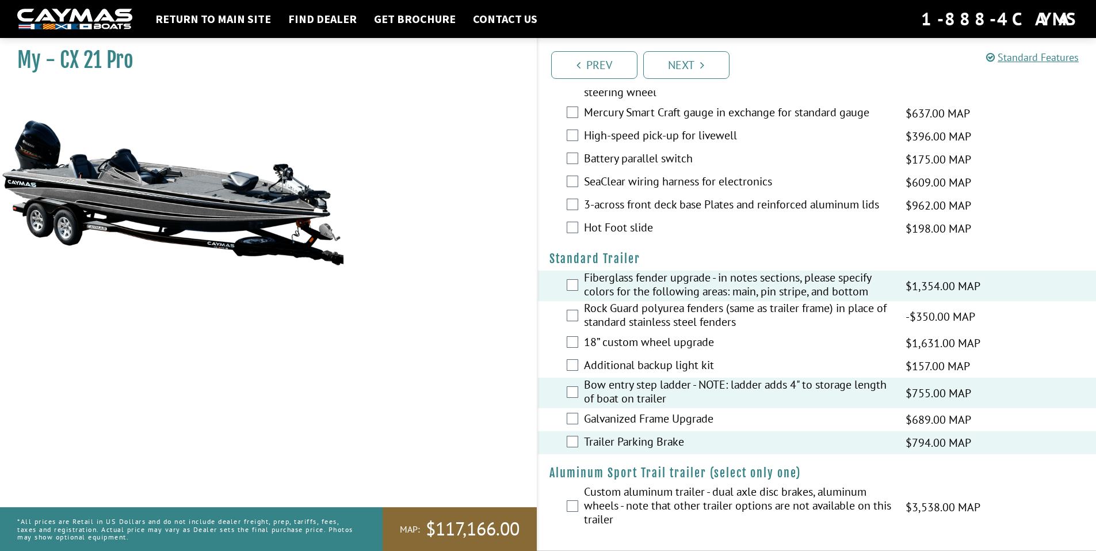
click at [651, 388] on label "Bow entry step ladder - NOTE: ladder adds 4" to storage length of boat on trail…" at bounding box center [737, 393] width 307 height 31
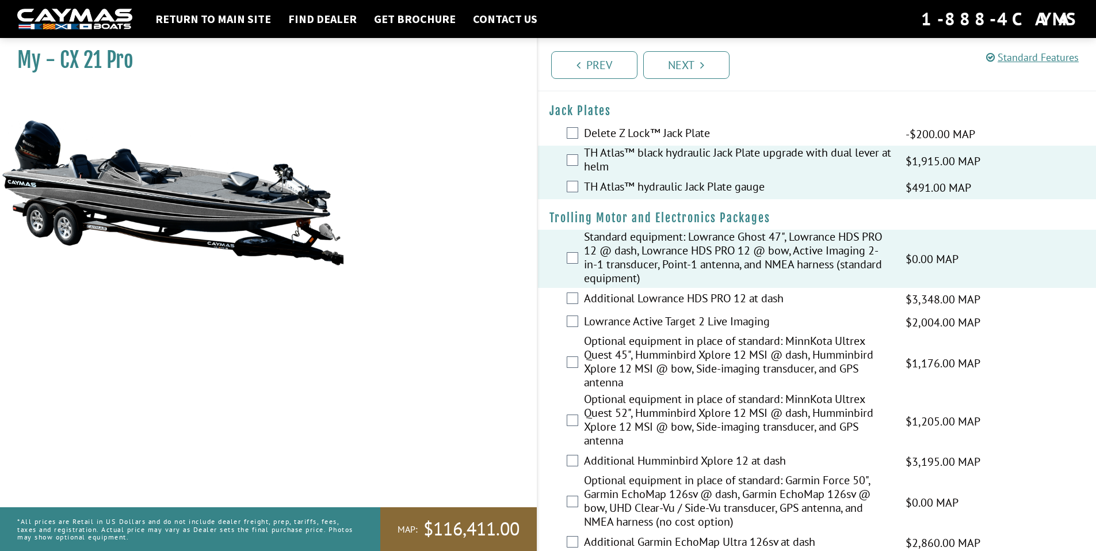
scroll to position [0, 0]
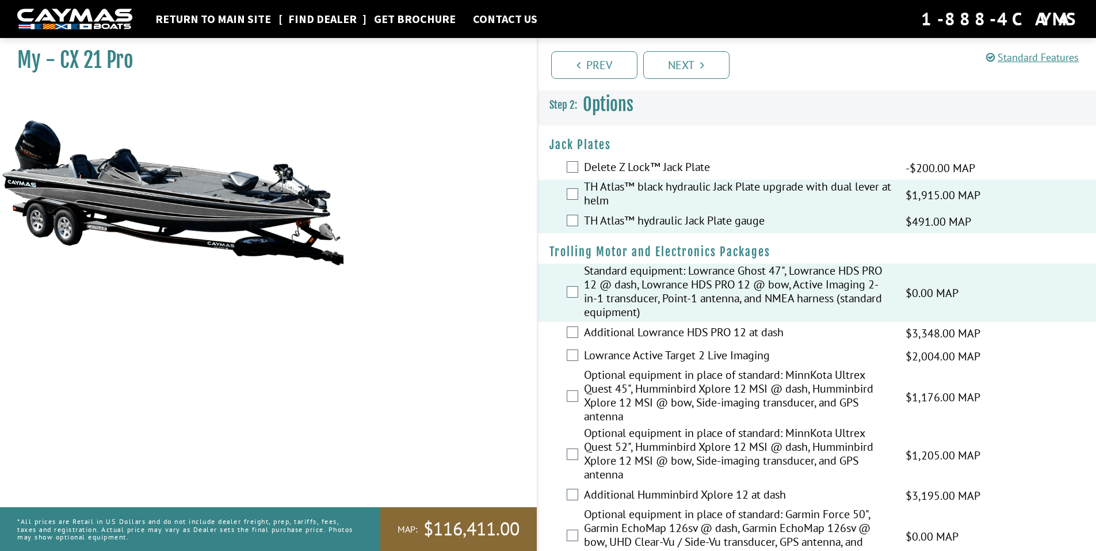
click at [319, 15] on link "Find Dealer" at bounding box center [323, 19] width 80 height 15
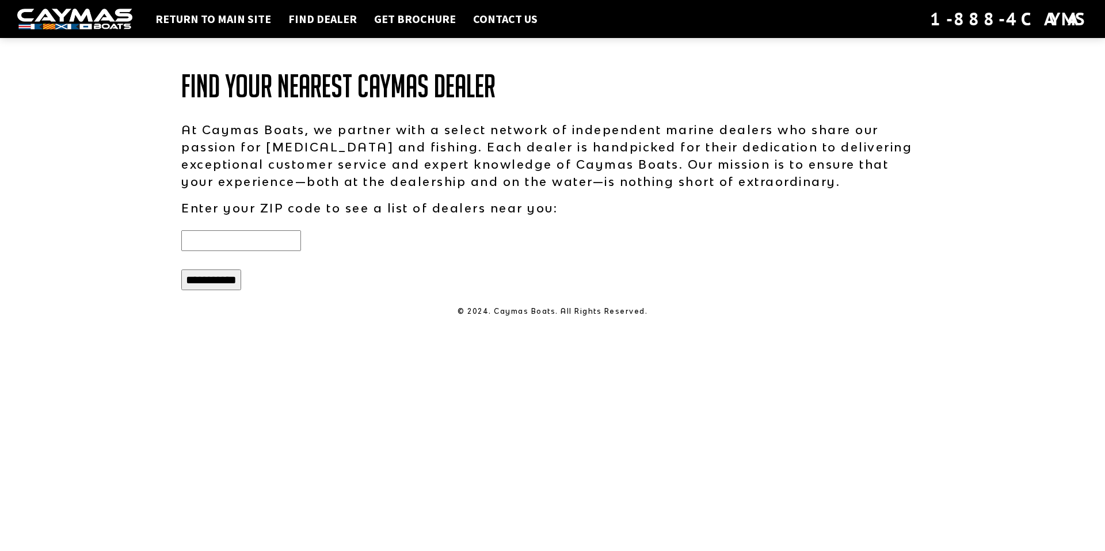
click at [268, 239] on input "text" at bounding box center [241, 240] width 120 height 21
type input "*****"
click at [220, 282] on input "**********" at bounding box center [211, 279] width 60 height 21
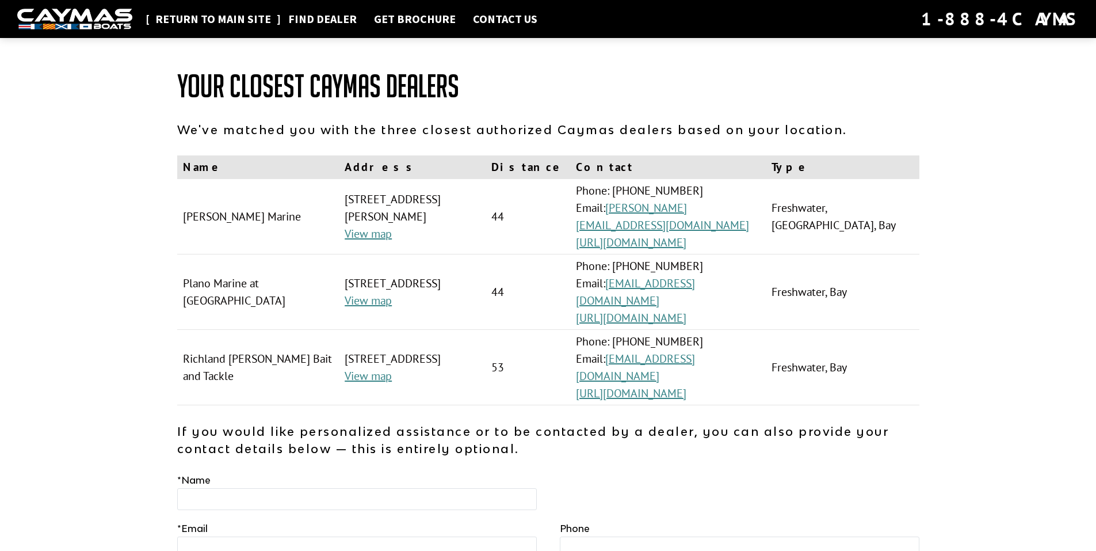
click at [207, 19] on link "Return to main site" at bounding box center [213, 19] width 127 height 15
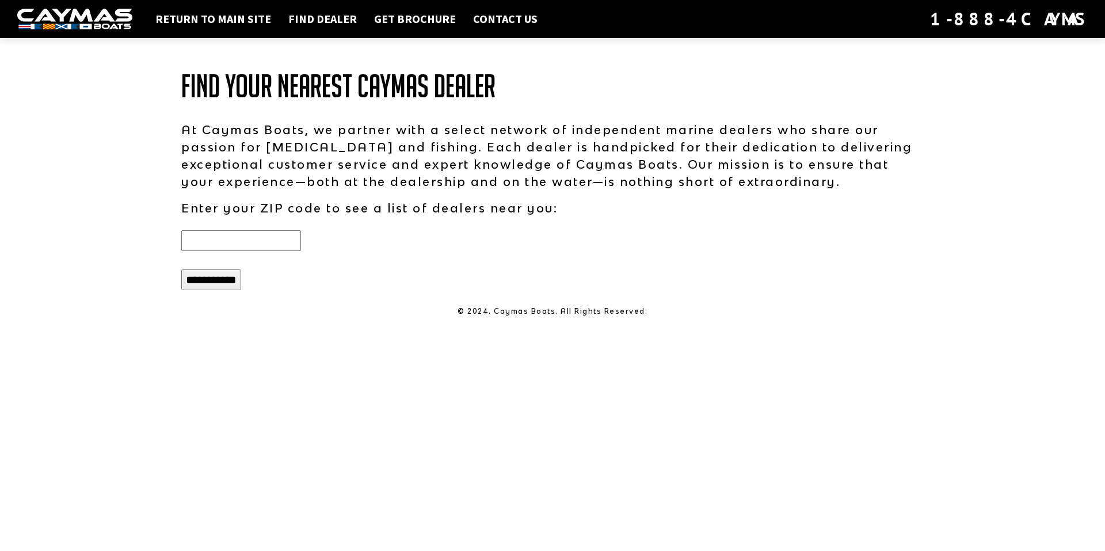
click at [284, 241] on input "text" at bounding box center [241, 240] width 120 height 21
type input "*****"
click at [226, 282] on input "**********" at bounding box center [211, 279] width 60 height 21
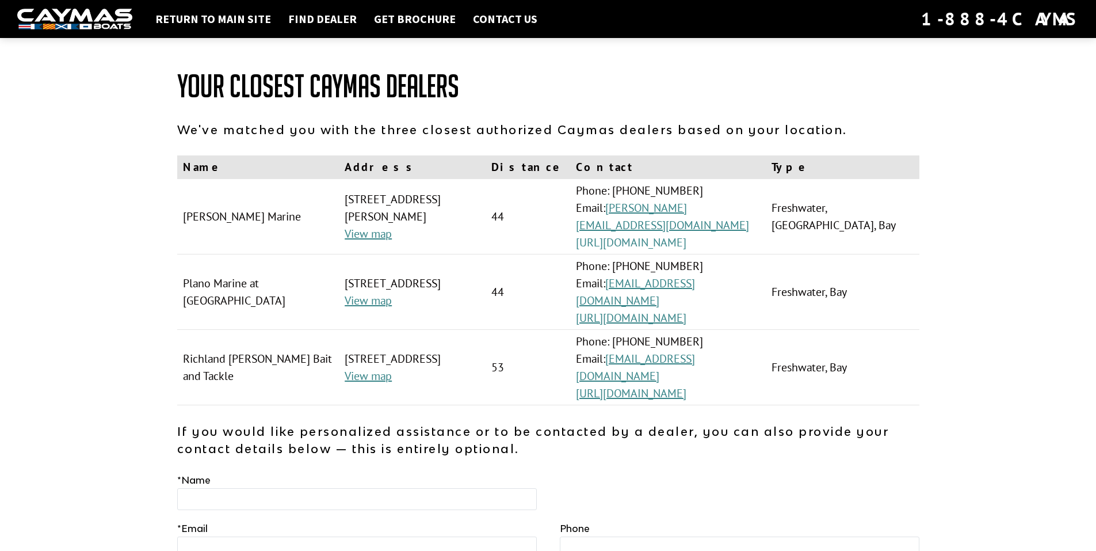
click at [681, 235] on link "https://www.nicholsmarineinc.com/" at bounding box center [631, 242] width 111 height 15
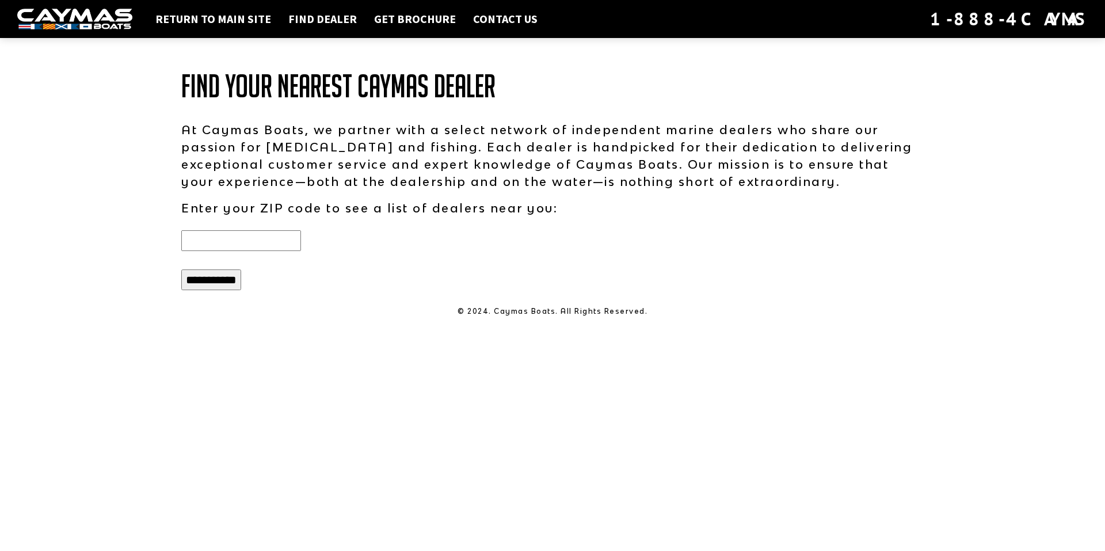
click at [294, 238] on input "text" at bounding box center [241, 240] width 120 height 21
type input "**********"
click at [238, 284] on input "**********" at bounding box center [211, 279] width 60 height 21
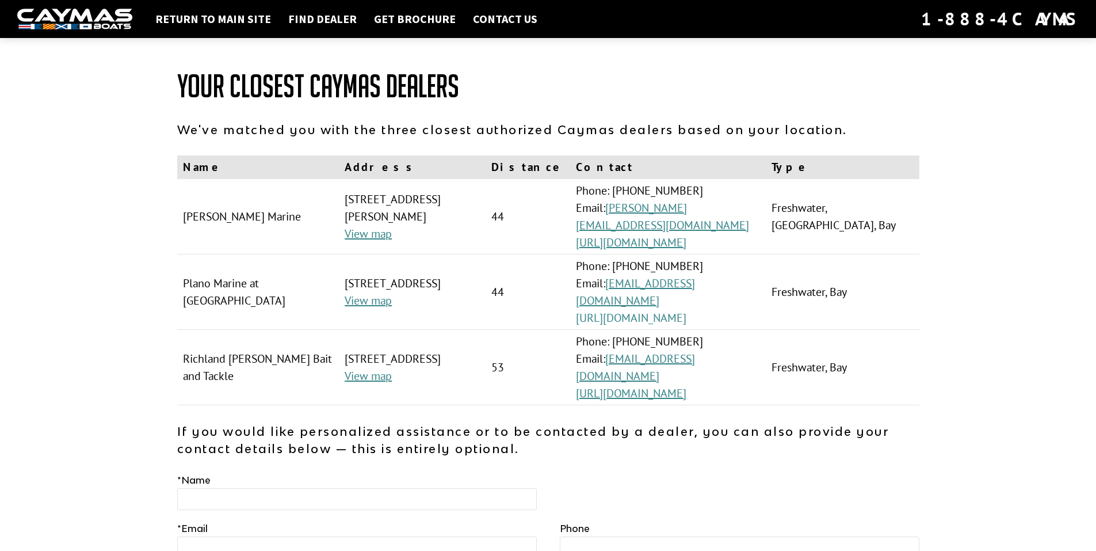
click at [679, 310] on link "[URL][DOMAIN_NAME]" at bounding box center [631, 317] width 111 height 15
